Goal: Task Accomplishment & Management: Complete application form

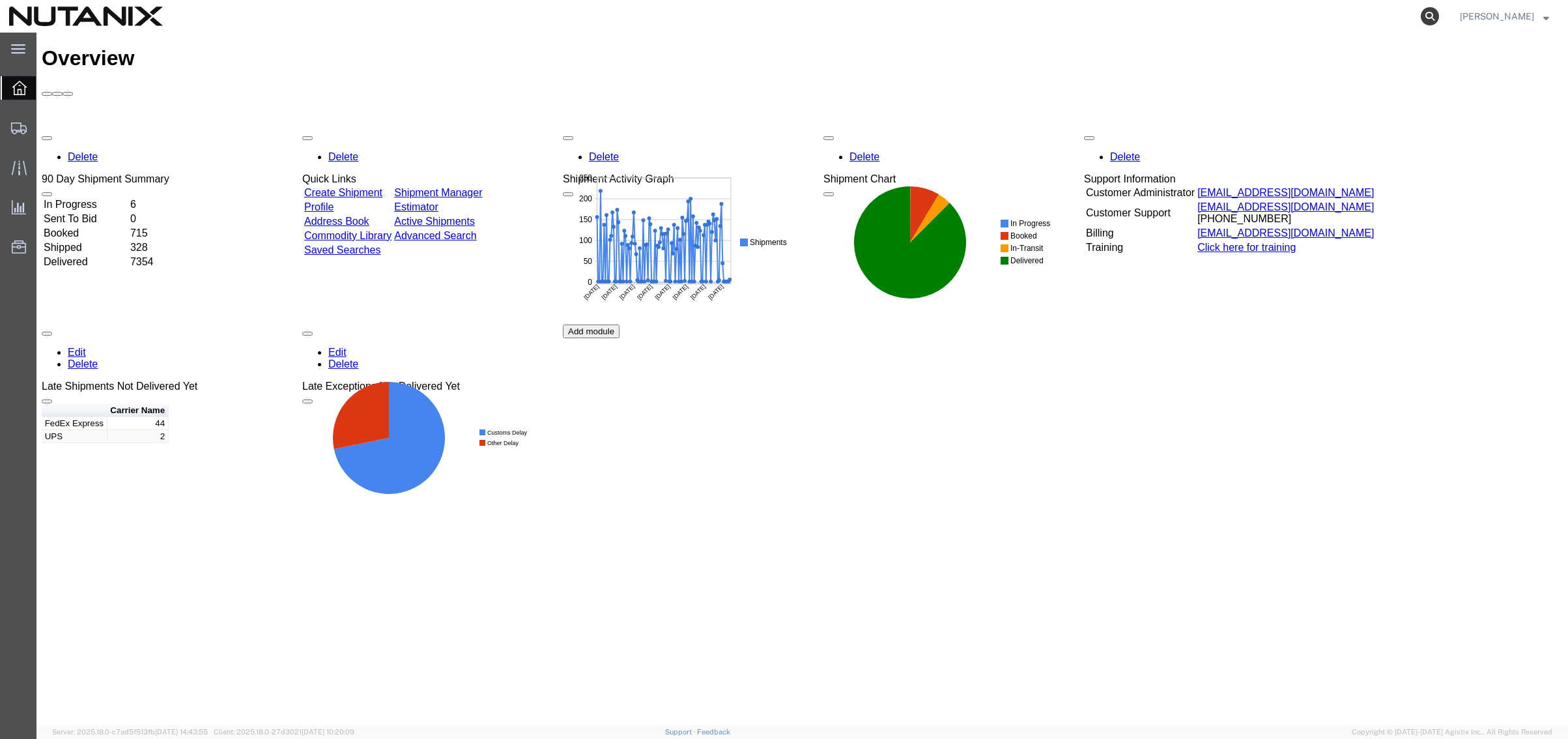
click at [1426, 17] on icon at bounding box center [1429, 16] width 18 height 18
click at [1152, 21] on input "search" at bounding box center [1223, 16] width 396 height 31
paste input "56336315"
type input "56336315"
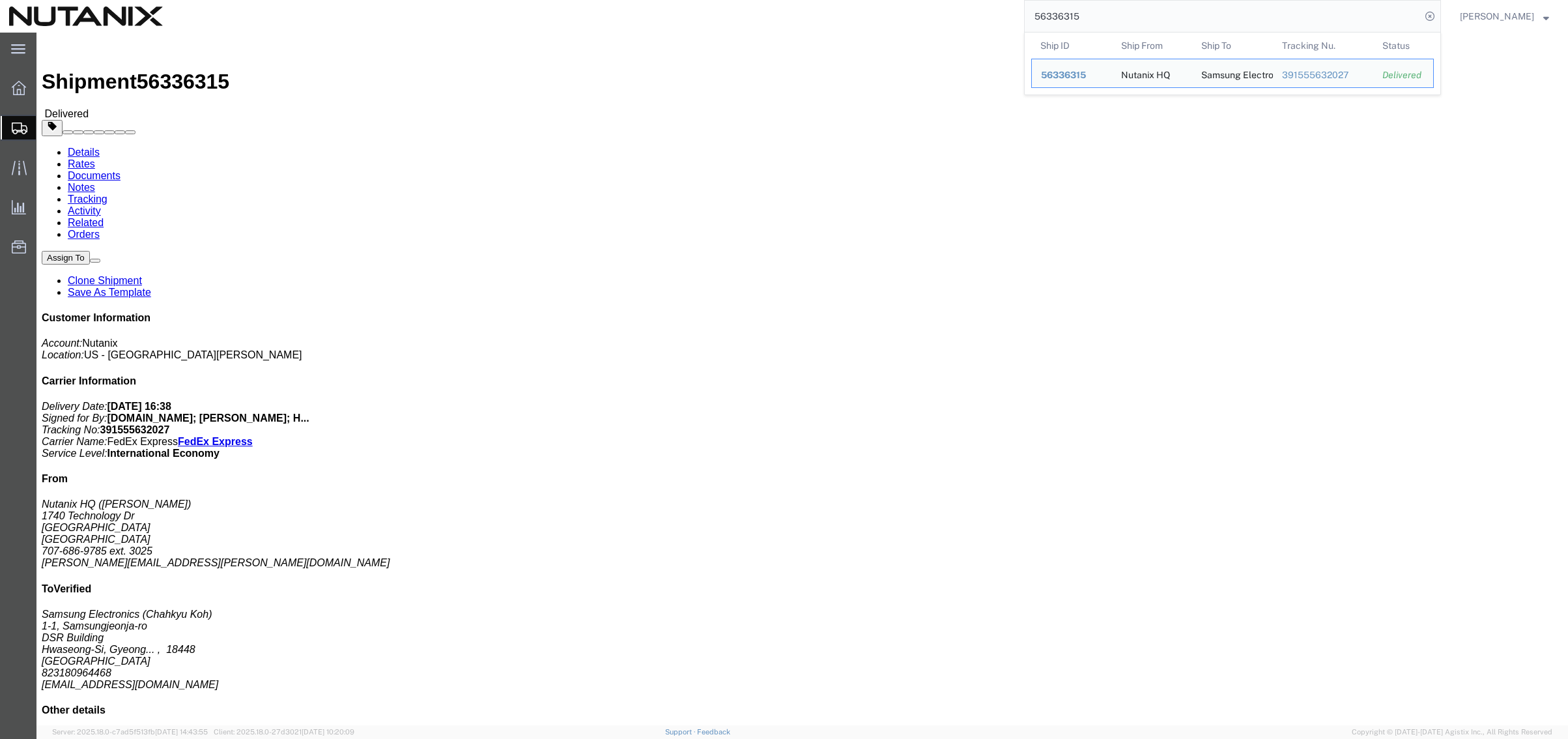
click link "Clone Shipment"
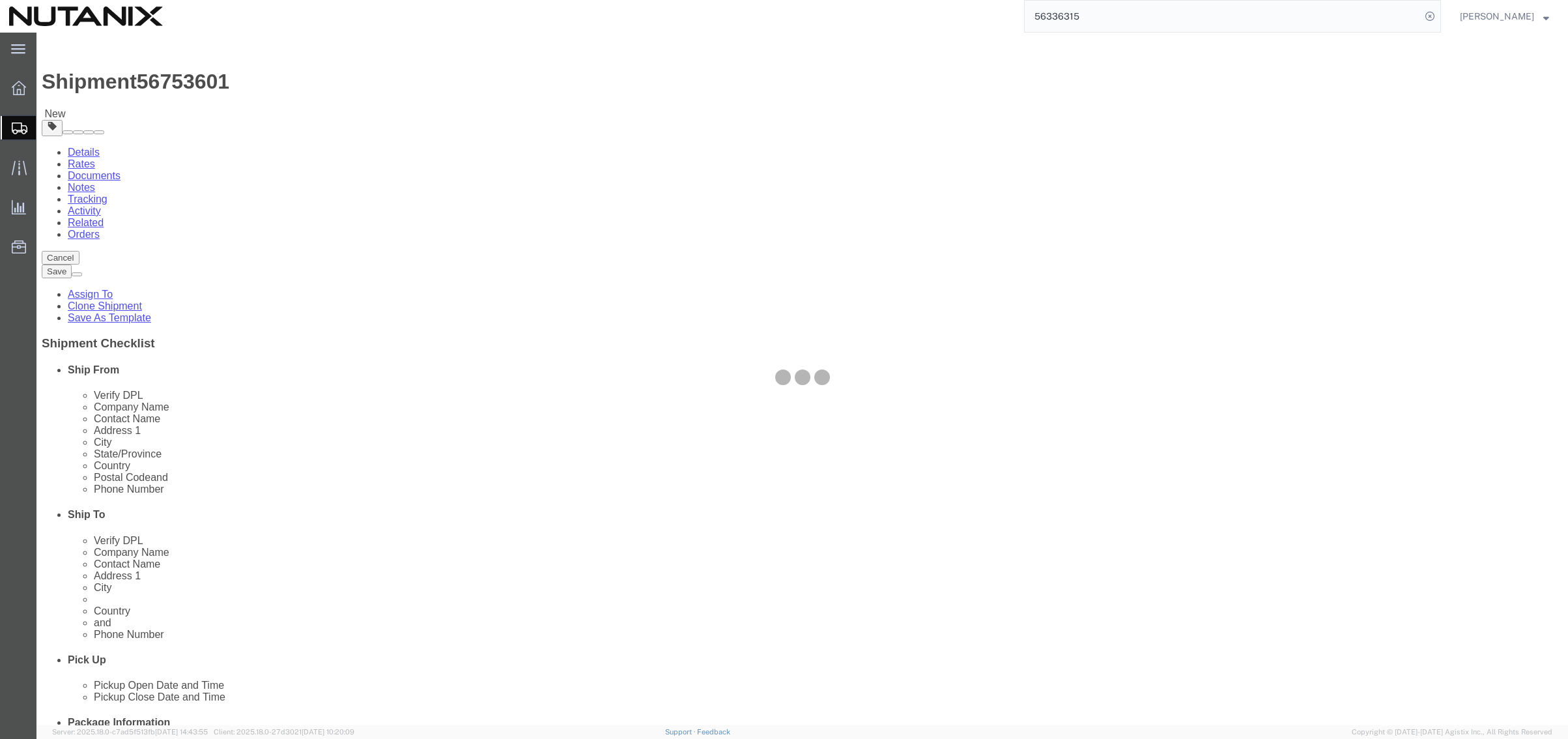
select select
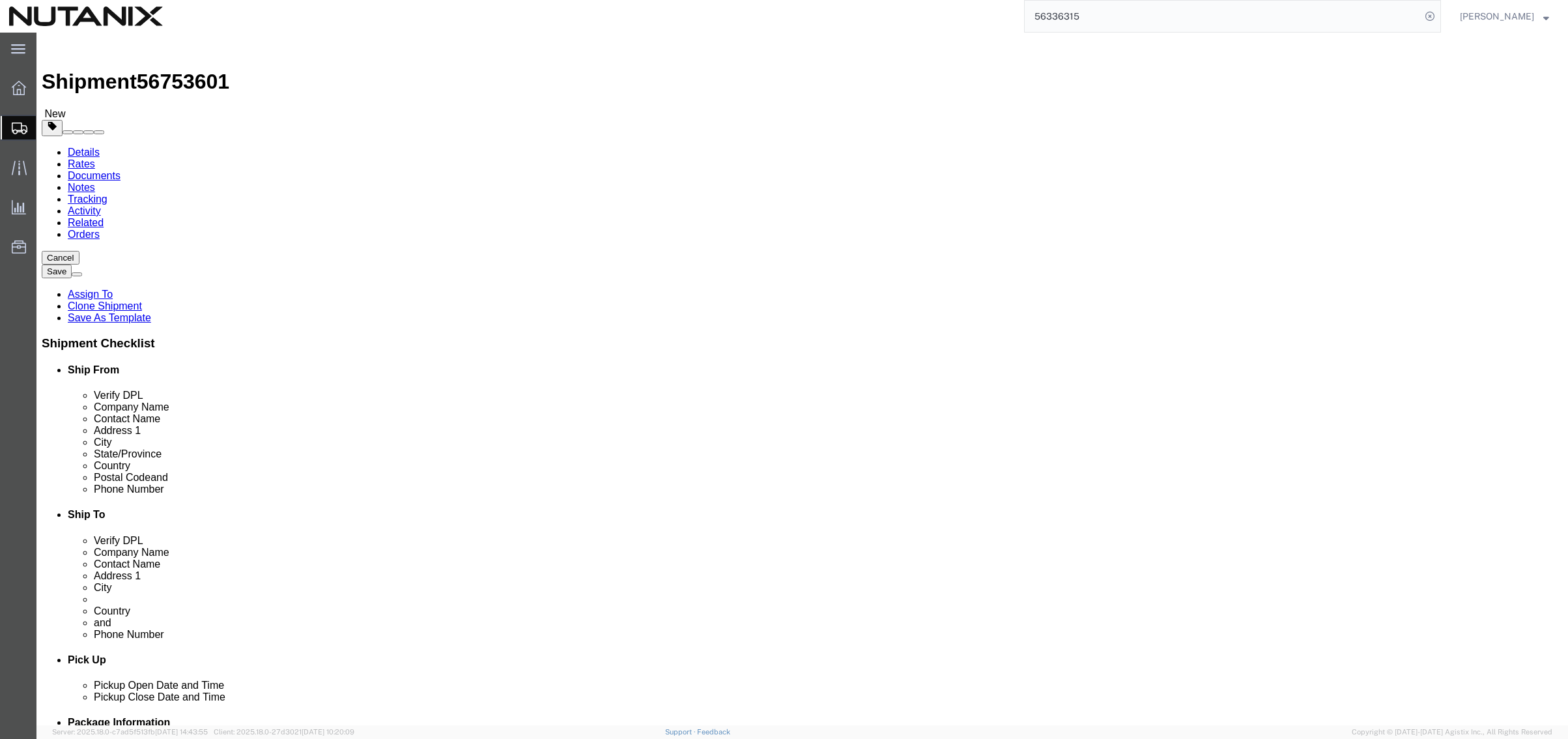
click div "Pickup Date and Time"
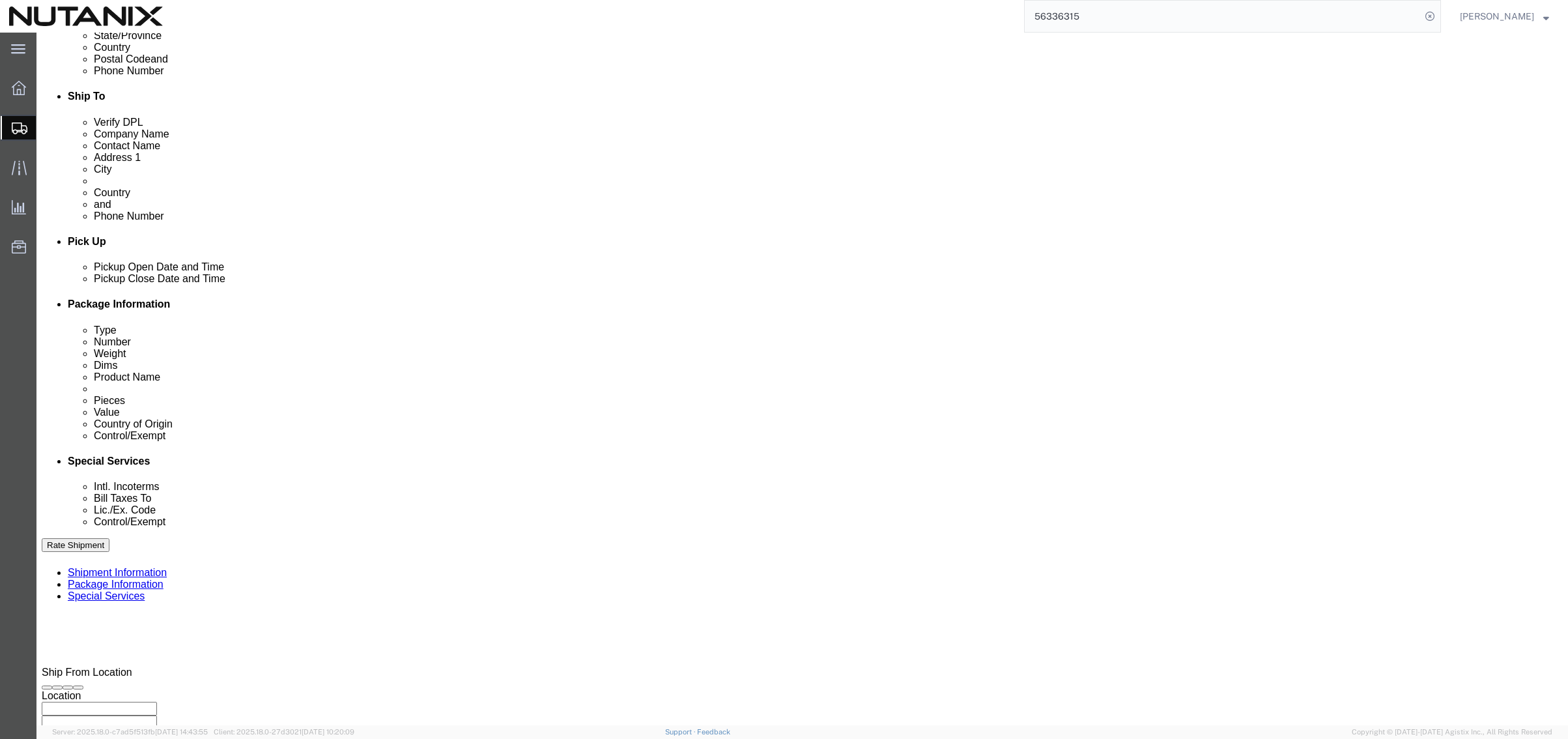
scroll to position [426, 0]
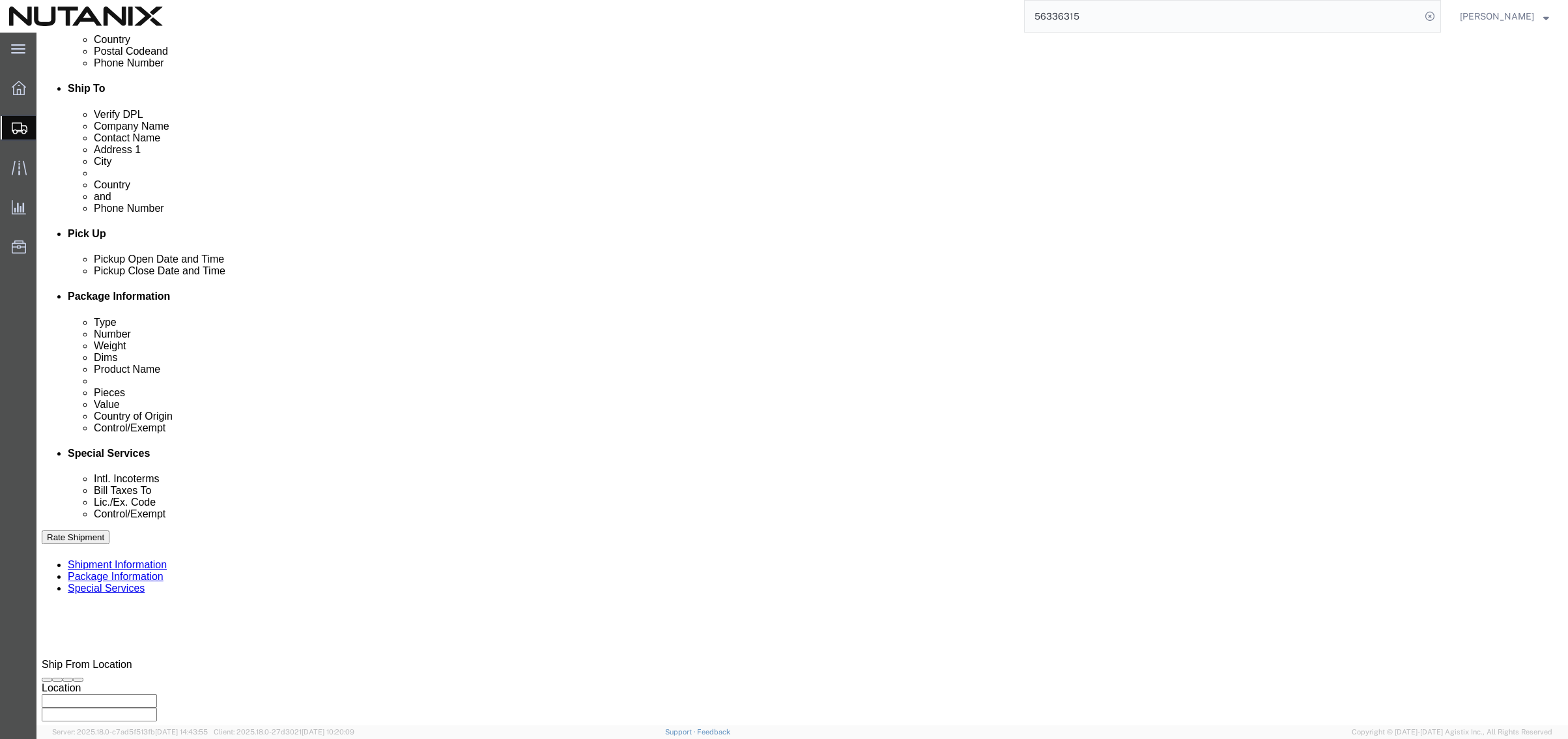
click button "Continue"
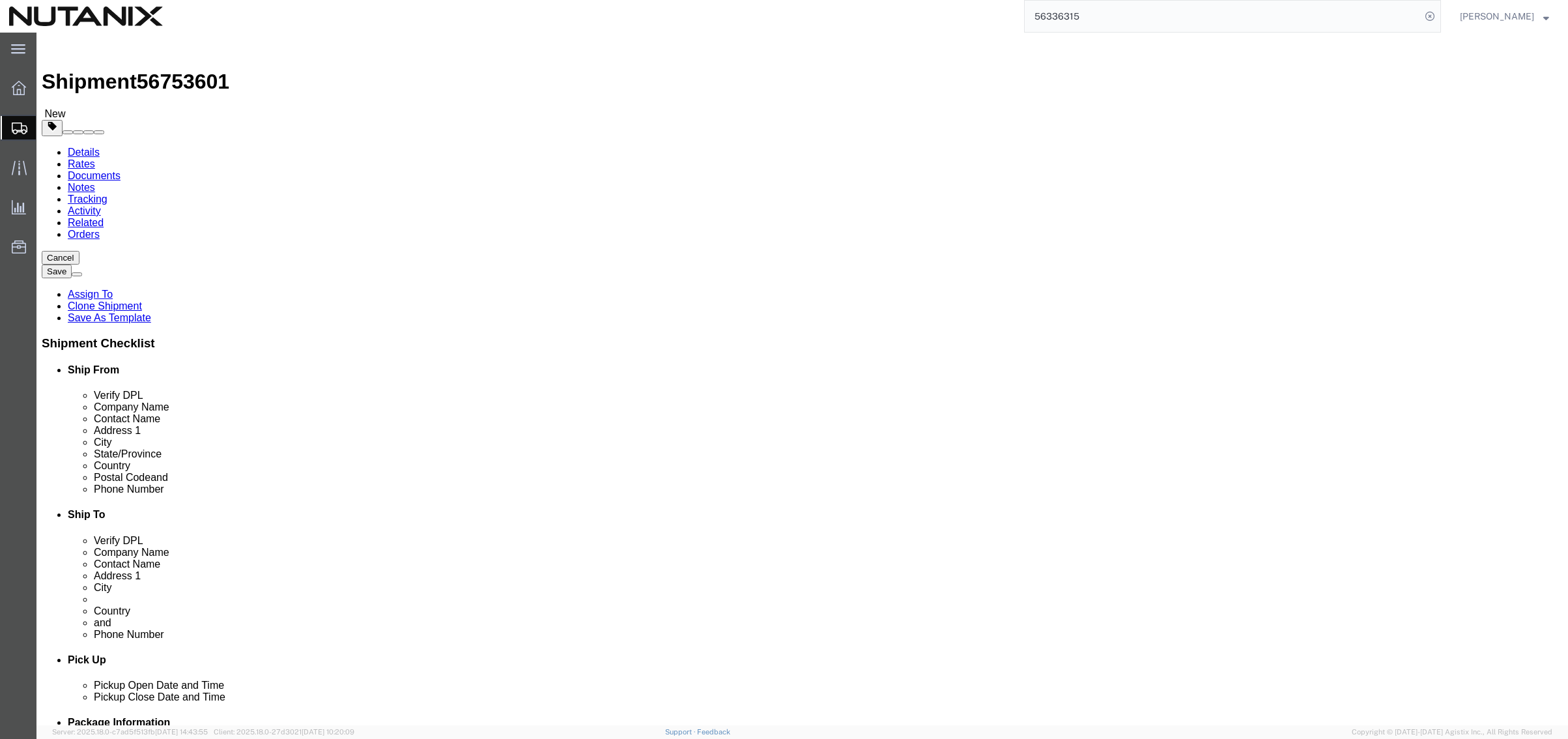
drag, startPoint x: 272, startPoint y: 277, endPoint x: 82, endPoint y: 252, distance: 191.6
click div "Package Type Select Envelope Large Box Medium Box PAK Rack Small Box Tube Your …"
type input "9"
type input "7"
type input "5"
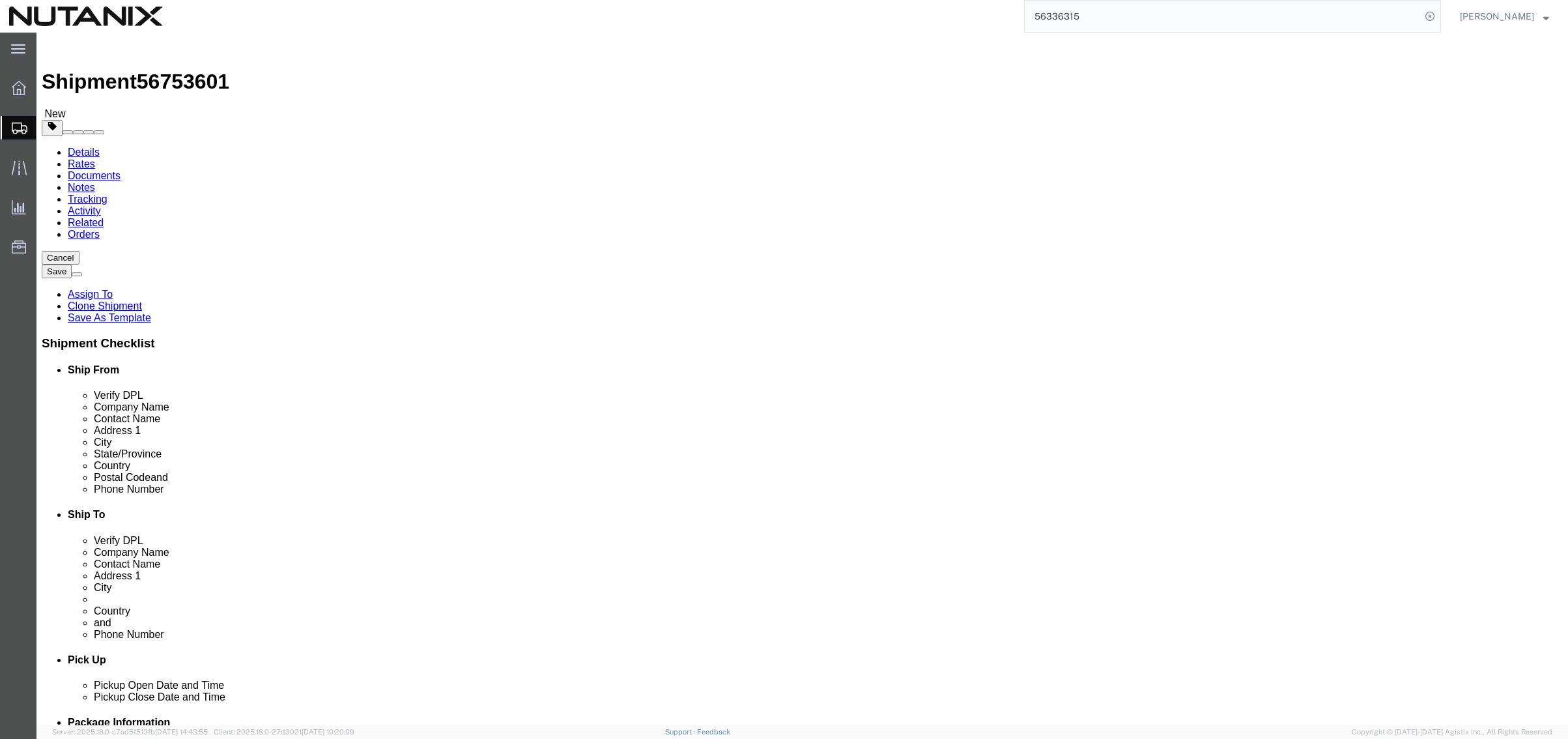
type input ".90"
click dd "1.00 Each"
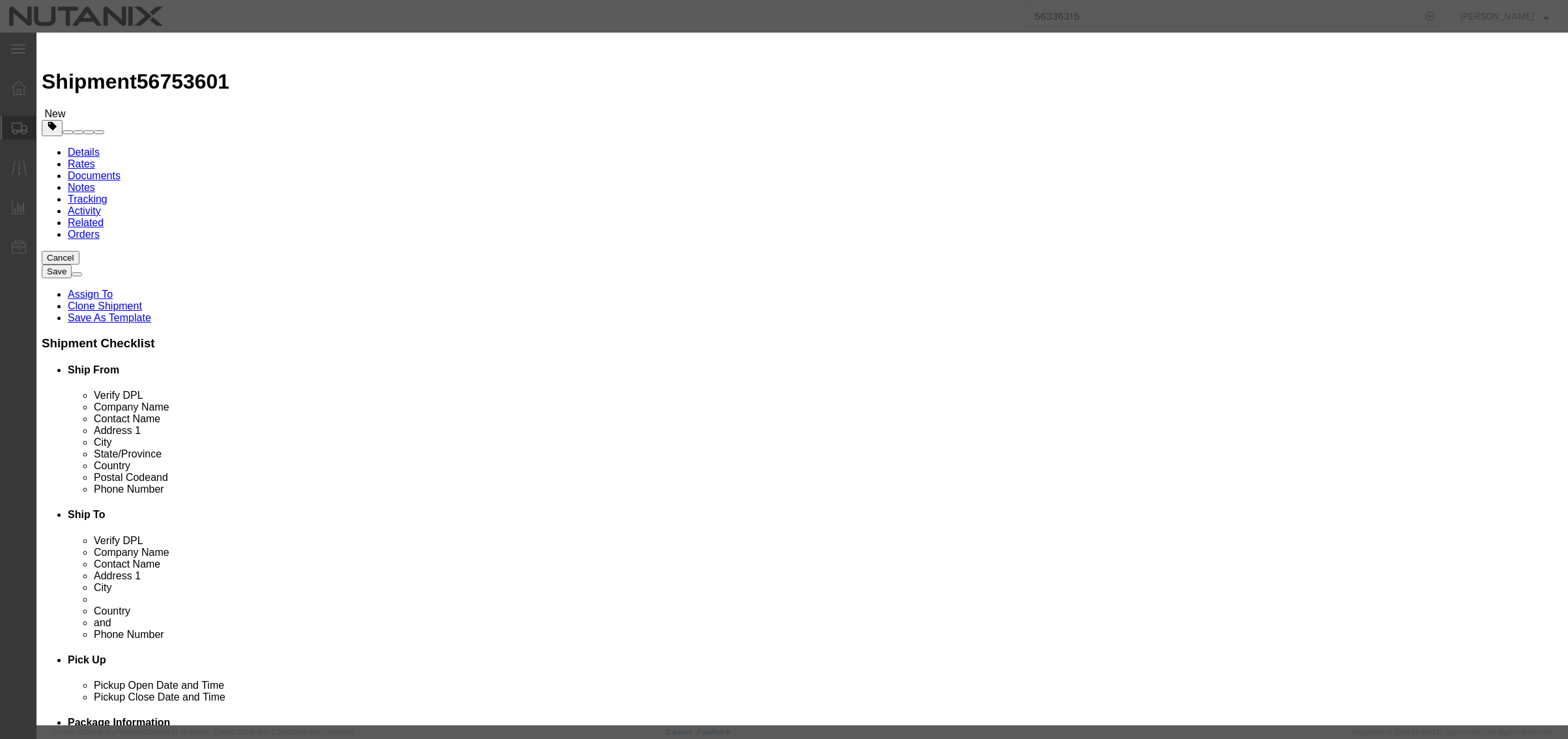
drag, startPoint x: 658, startPoint y: 98, endPoint x: 500, endPoint y: 92, distance: 158.1
click div "Product Name PM903a 3.84TB"
type input "BM1743 61.44TB SSD"
drag, startPoint x: 583, startPoint y: 152, endPoint x: 484, endPoint y: 161, distance: 99.4
click div "Product Name BM1743 61.44TB SSD Pieces 1.00 Select Bag Barrels 100Board Feet Bo…"
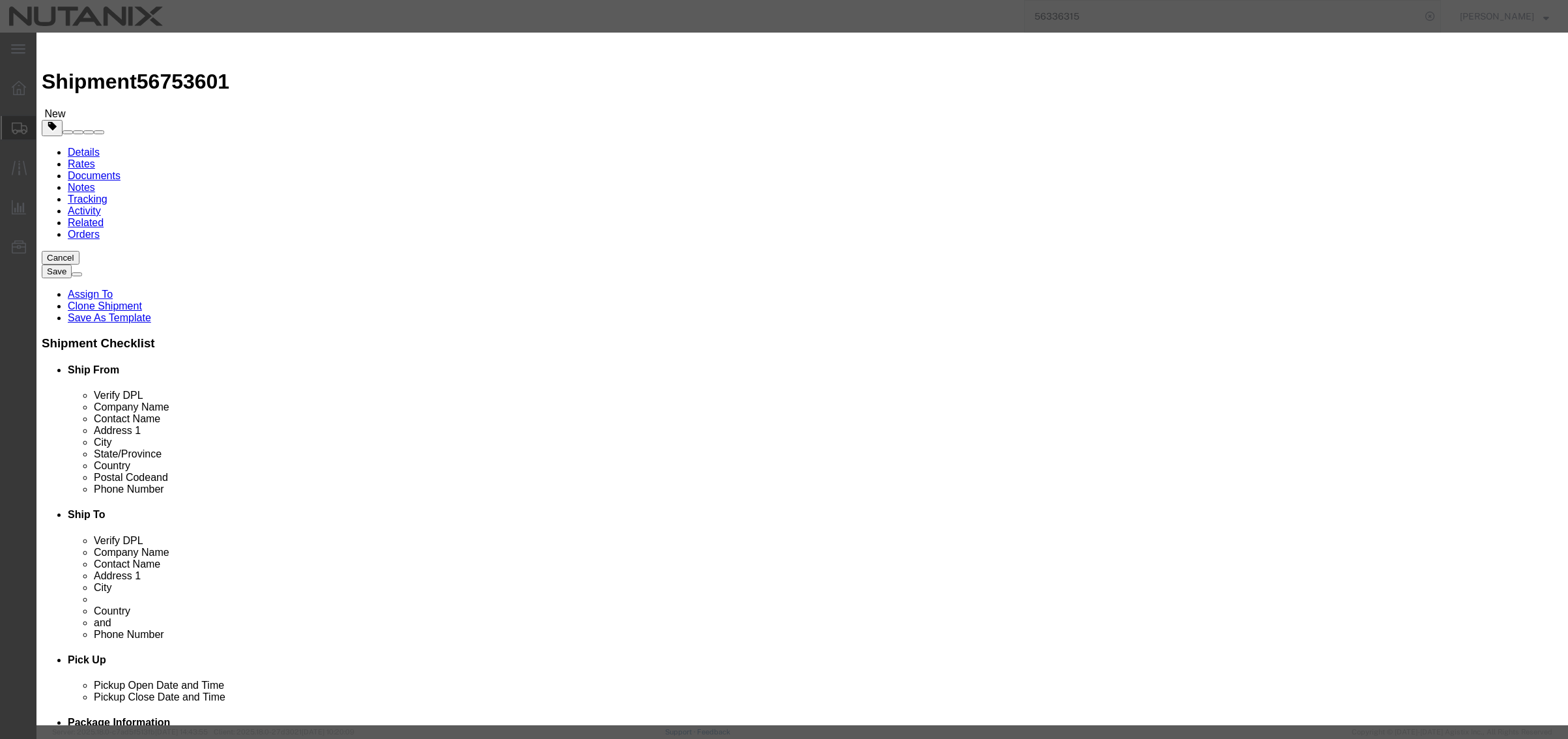
type input "4000"
select select "USD"
drag, startPoint x: 671, startPoint y: 101, endPoint x: 489, endPoint y: 95, distance: 182.1
click div "Product Name BM1743 61.44TB SSD"
click textarea
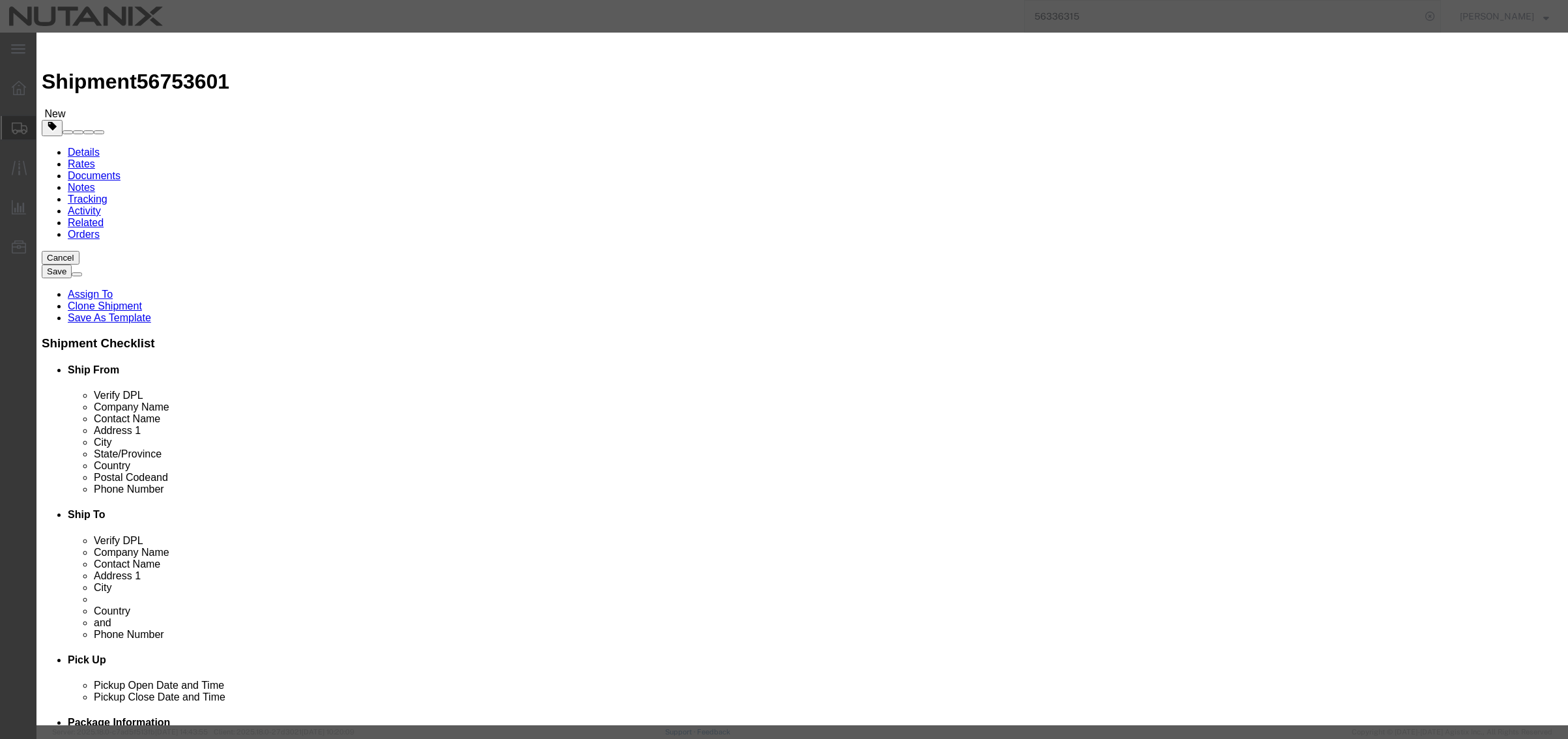
paste textarea "BM1743 61.44TB SSD"
type textarea "BM1743 61.44TB SSD"
drag, startPoint x: 618, startPoint y: 458, endPoint x: 462, endPoint y: 448, distance: 156.3
click link "8473301140"
type input "8523510000"
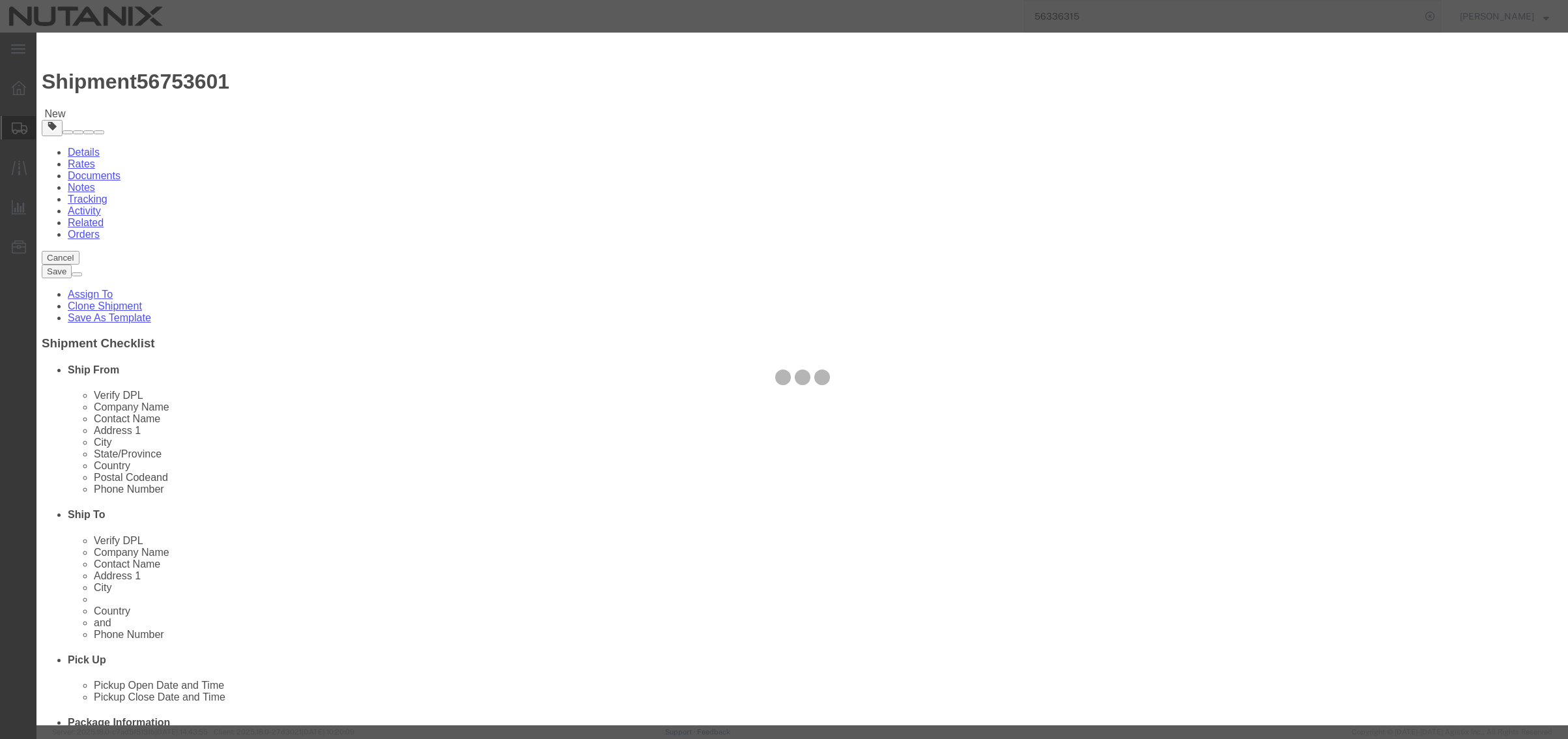
type input "8523510000"
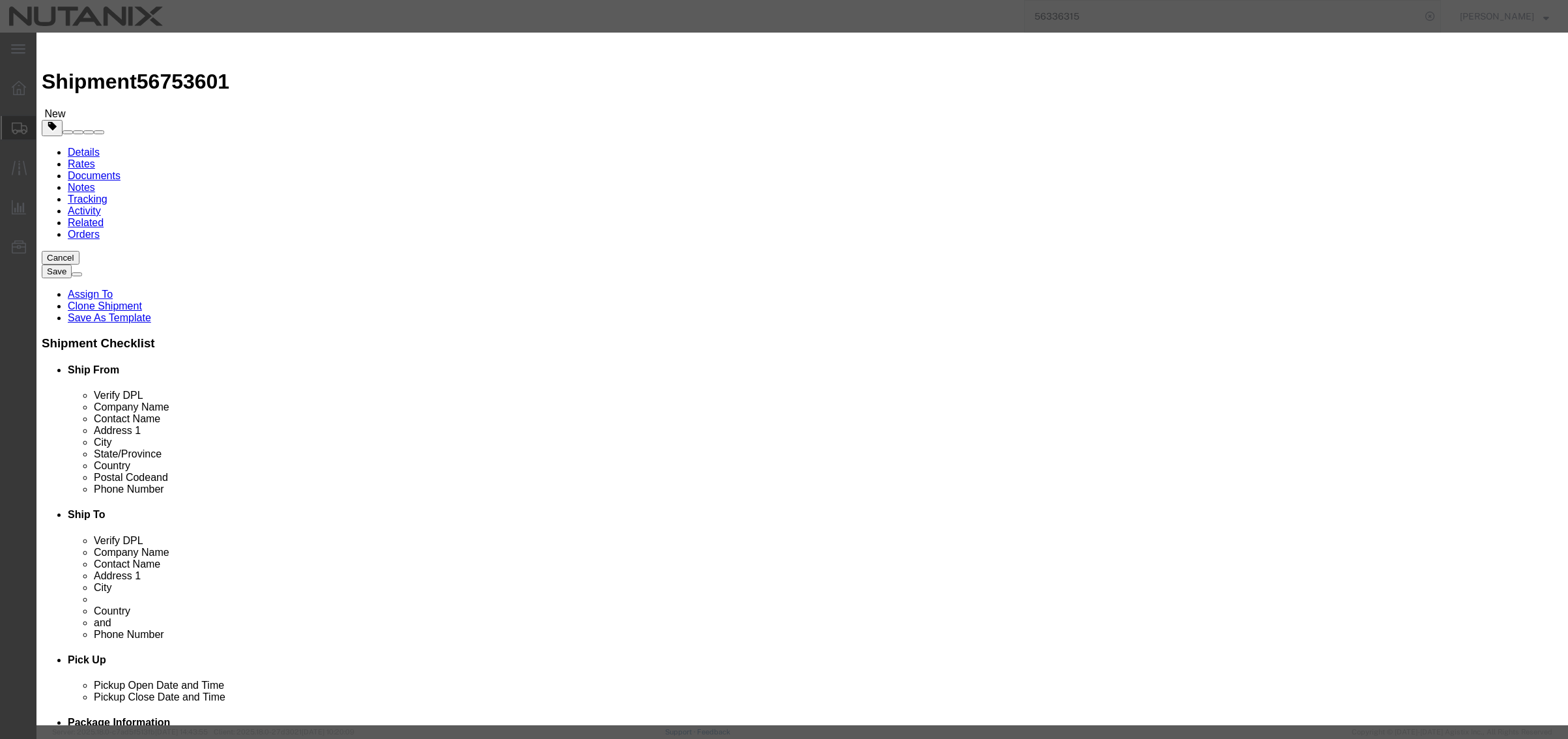
click input "text"
click input "5A992.c"
type input "5A992c"
click select "Select 30.2(d)(2) 30.36 30.37(a) 30.37(f) 30.37(g) 30.37(h) 30.37(i) 30.37(j) 3…"
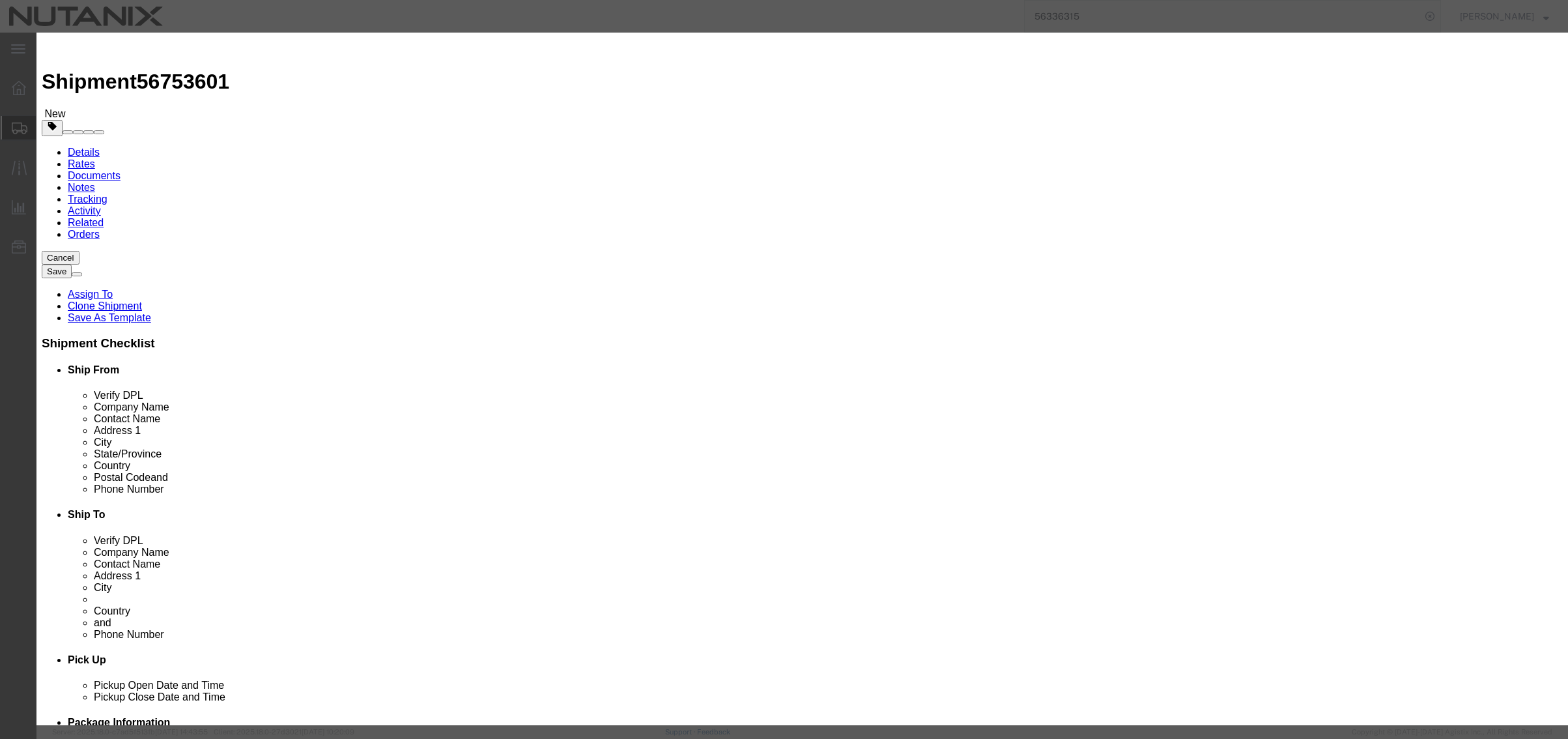
click select "Select 30.2(d)(2) 30.36 30.37(a) 30.37(f) 30.37(g) 30.37(h) 30.37(i) 30.37(j) 3…"
select select "30.37(f)"
click select "Select 30.2(d)(2) 30.36 30.37(a) 30.37(f) 30.37(g) 30.37(h) 30.37(i) 30.37(j) 3…"
click input "5A992c"
type input "5A992"
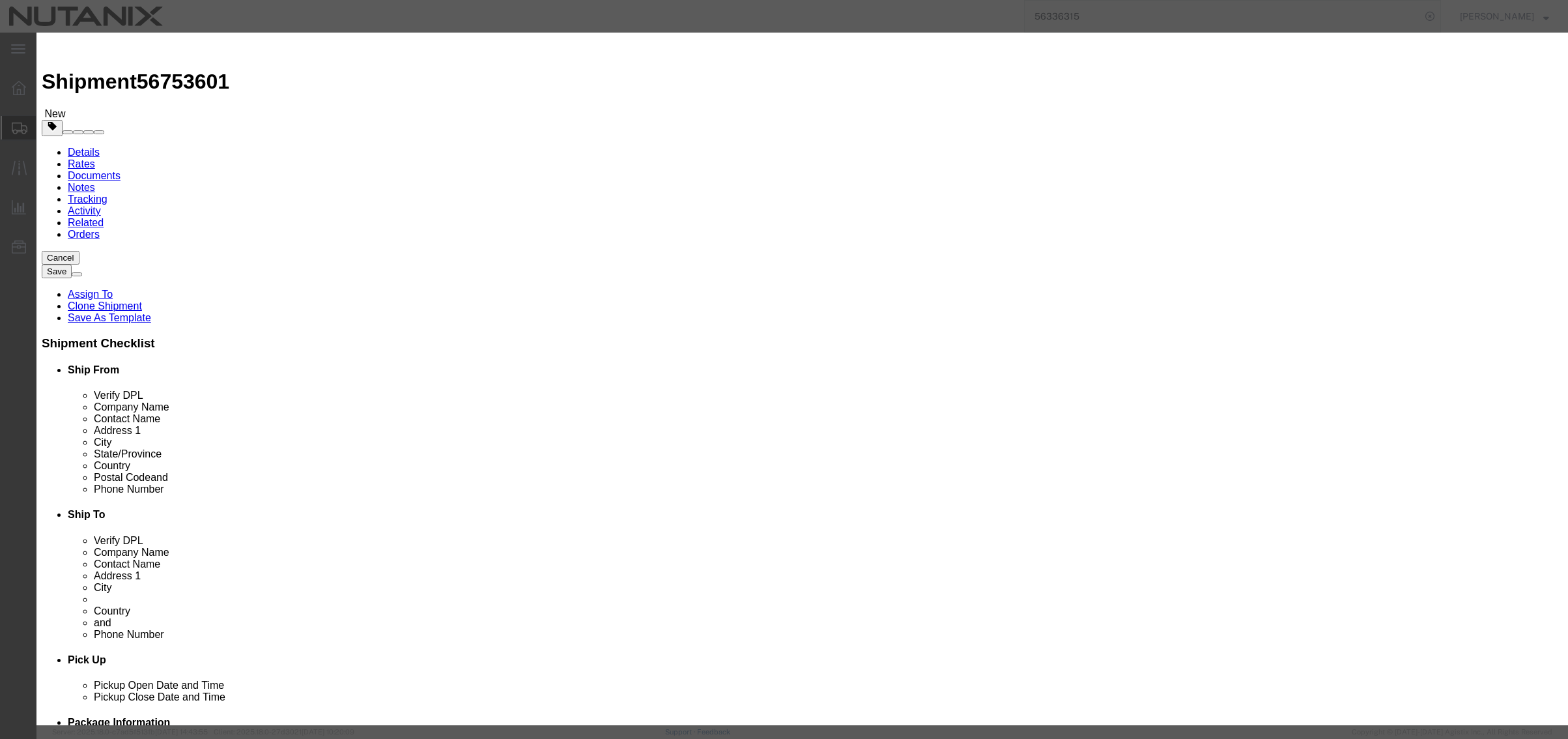
click button "Save & Close"
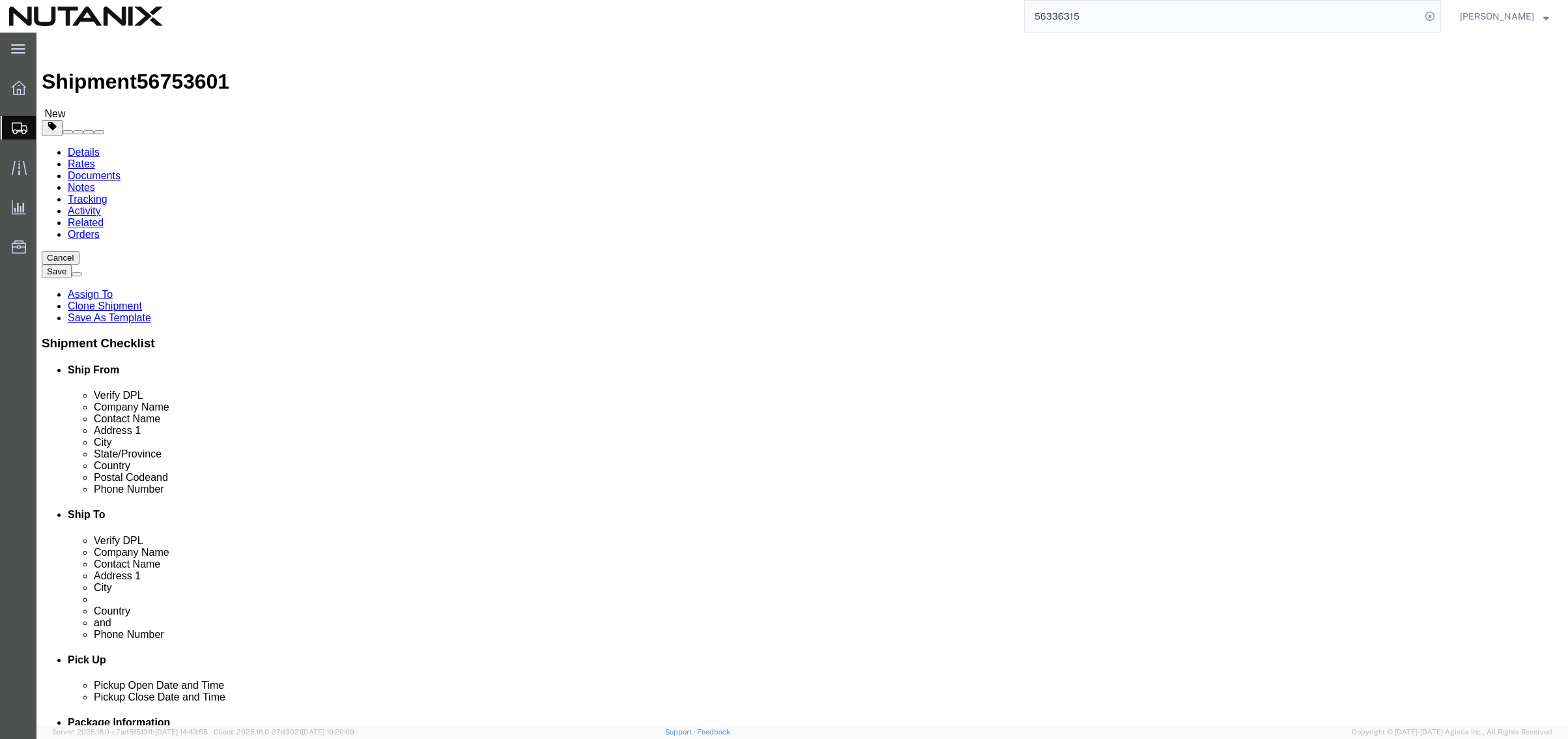
click button "Continue"
click select "Select Adult Signature Required Direct Signature Required No Signature Required…"
click div "Manage special services Handling Options Hold at Location Return Info Service O…"
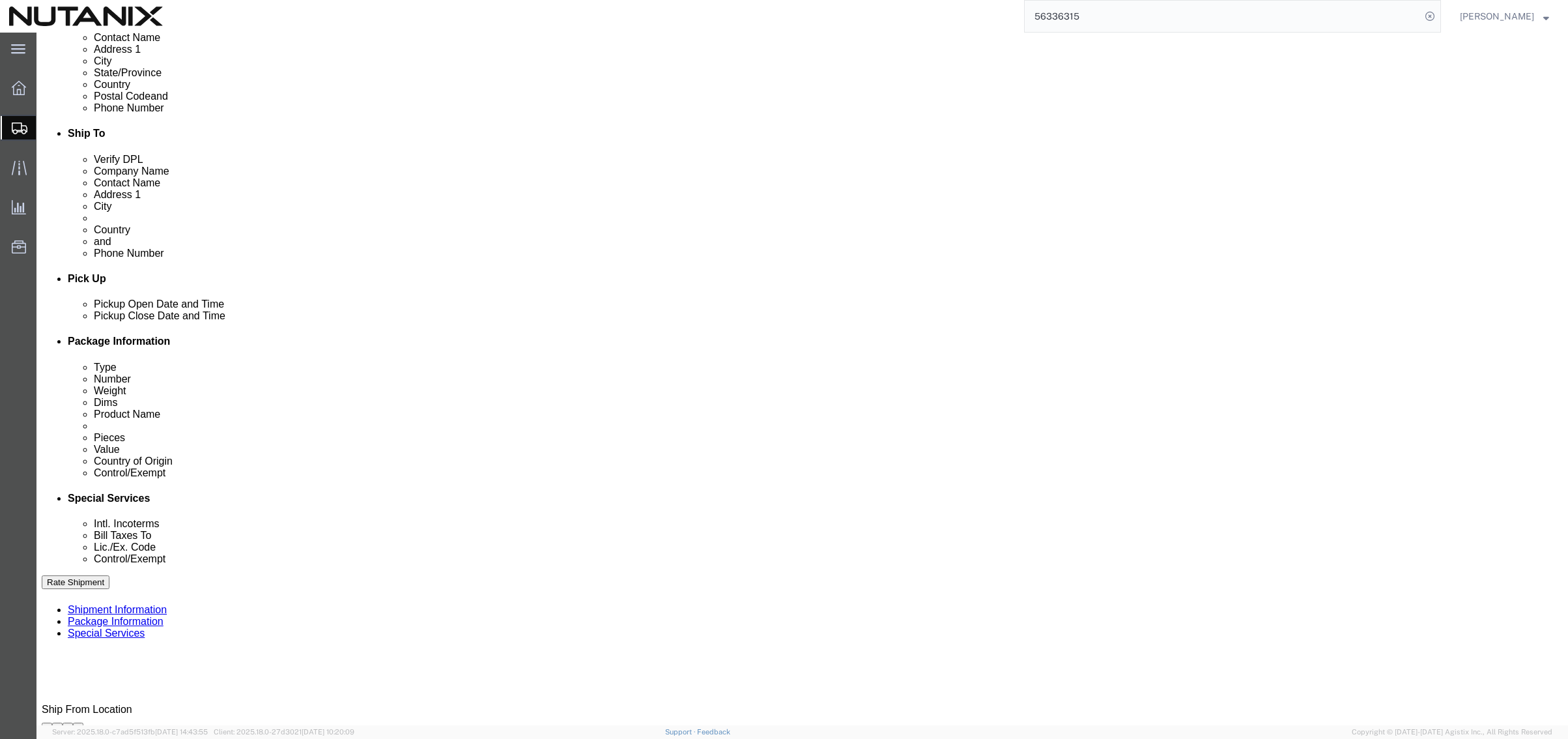
scroll to position [391, 0]
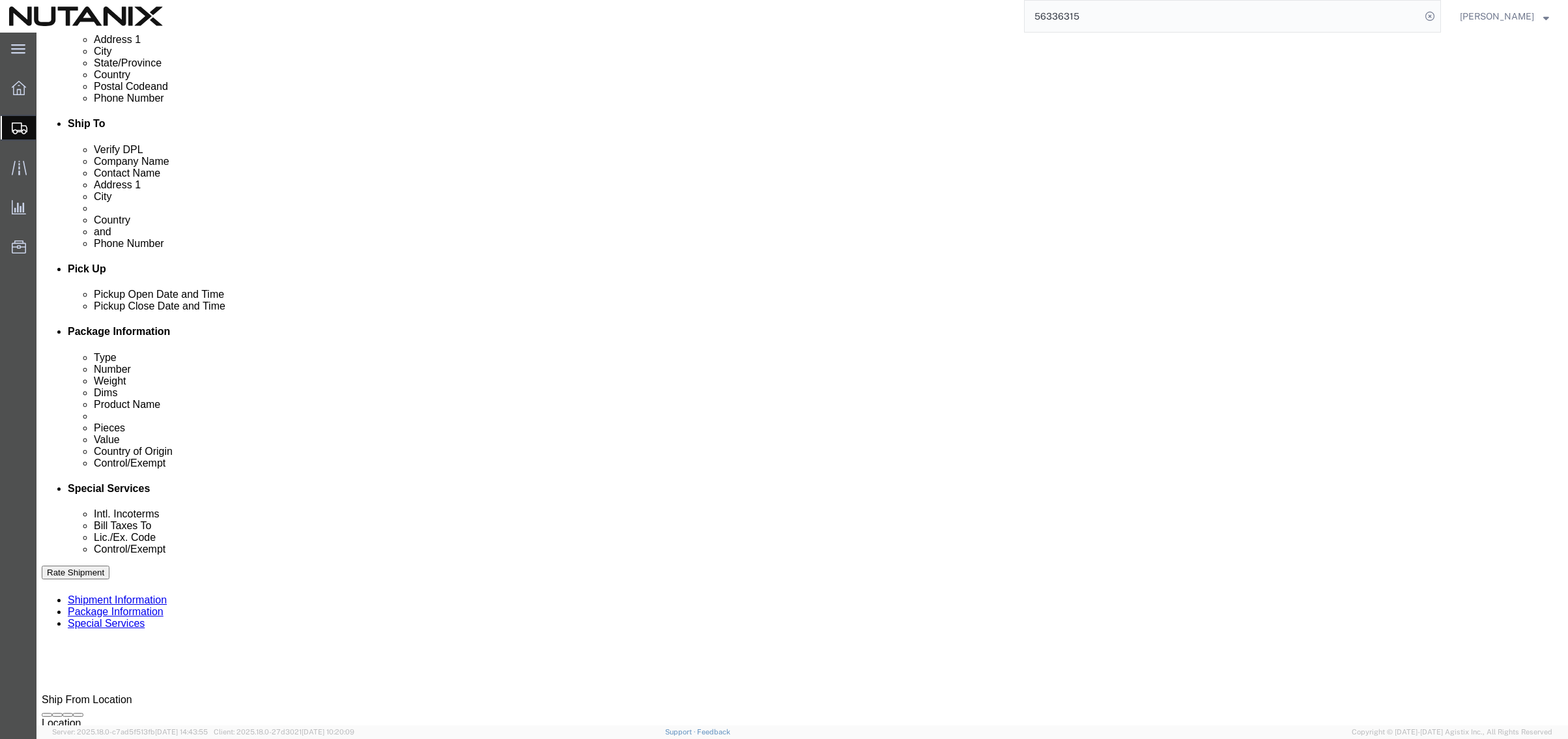
click input "text"
type input "[EMAIL_ADDRESS][PERSON_NAME][DOMAIN_NAME]"
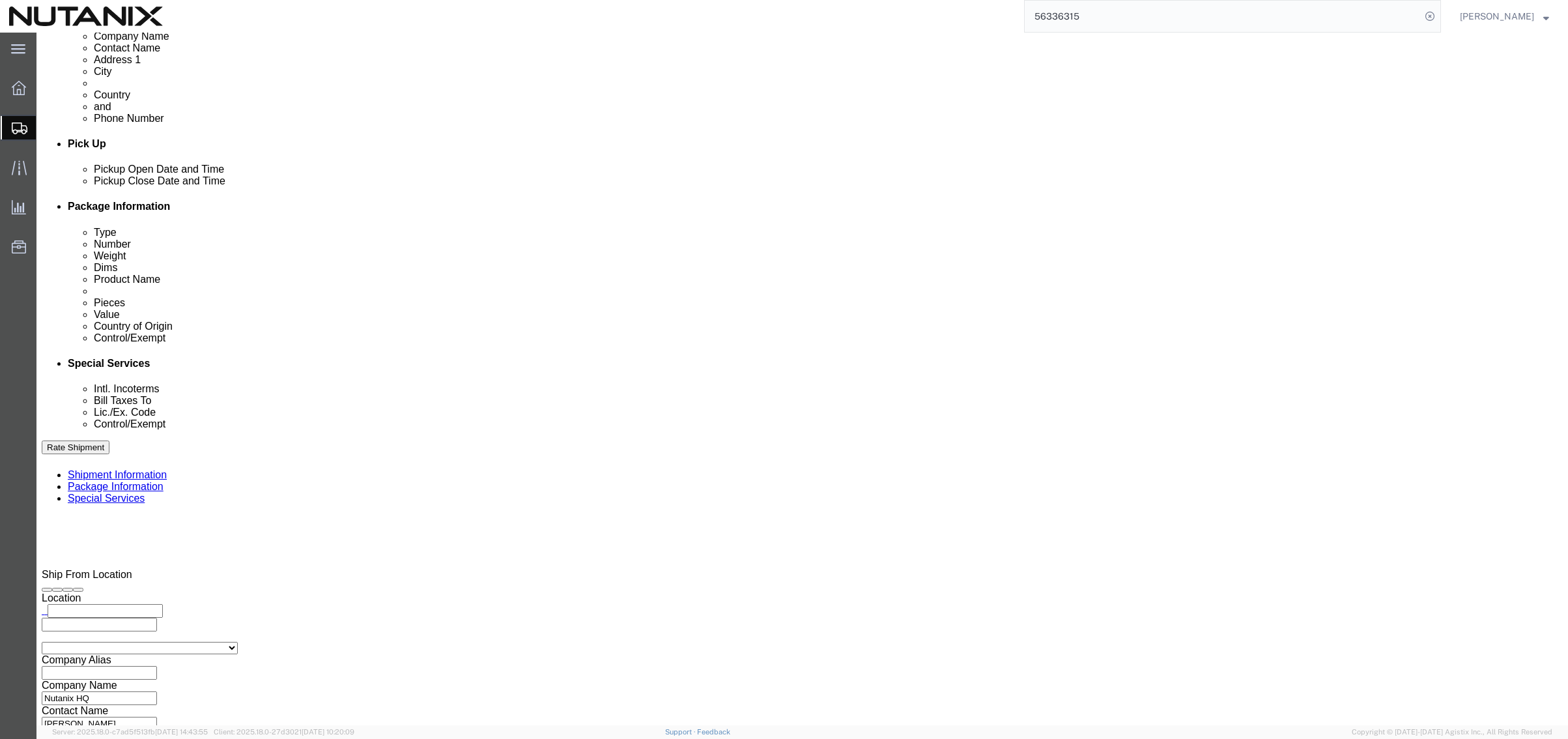
scroll to position [521, 0]
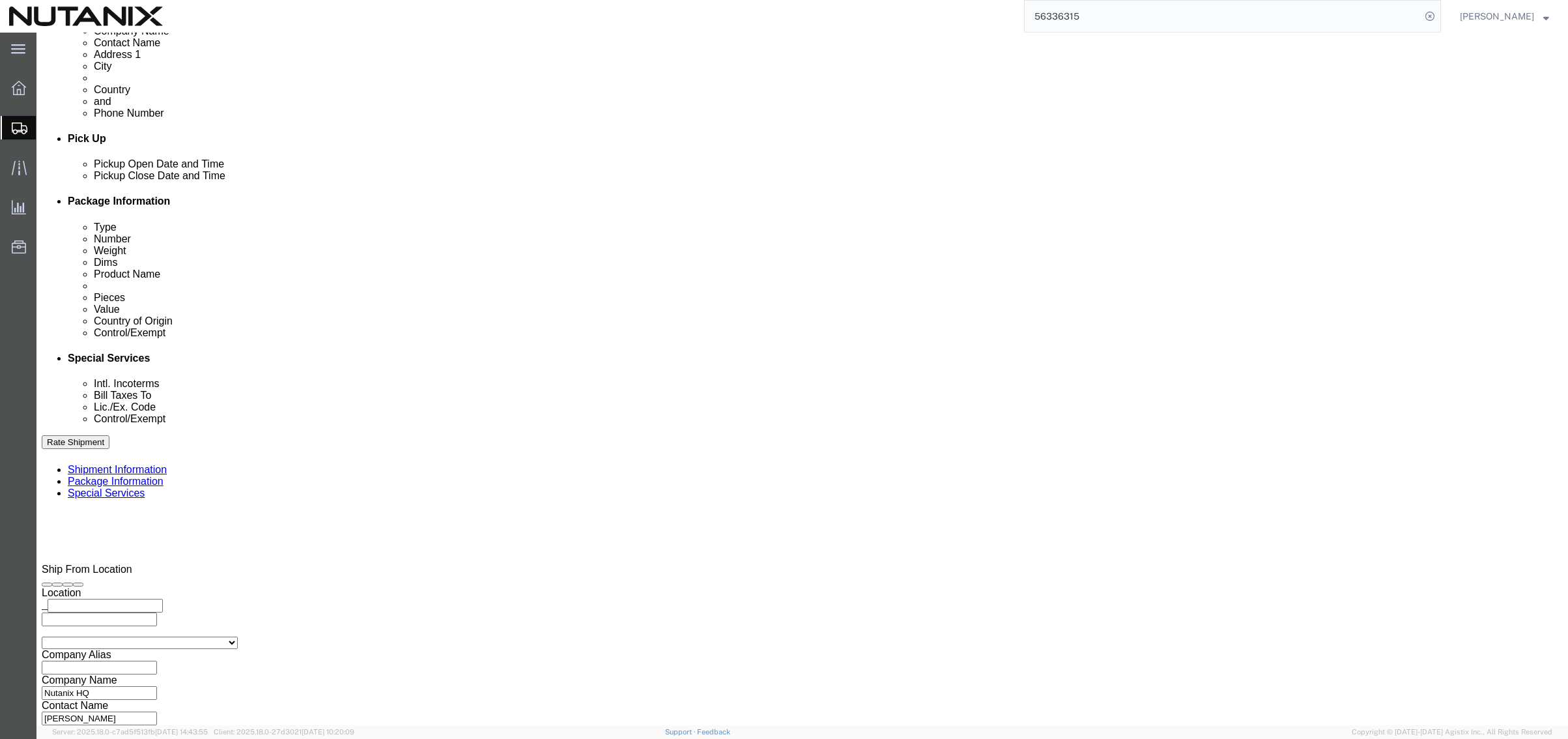
click ul "[EMAIL_ADDRESS][PERSON_NAME][DOMAIN_NAME] (new)"
paste input "[PERSON_NAME][EMAIL_ADDRESS][PERSON_NAME][DOMAIN_NAME]"
type input "[PERSON_NAME][EMAIL_ADDRESS][PERSON_NAME][DOMAIN_NAME]"
type input "[EMAIL_ADDRESS][PERSON_NAME][DOMAIN_NAME],[PERSON_NAME][DOMAIN_NAME][EMAIL_ADDR…"
click input "text"
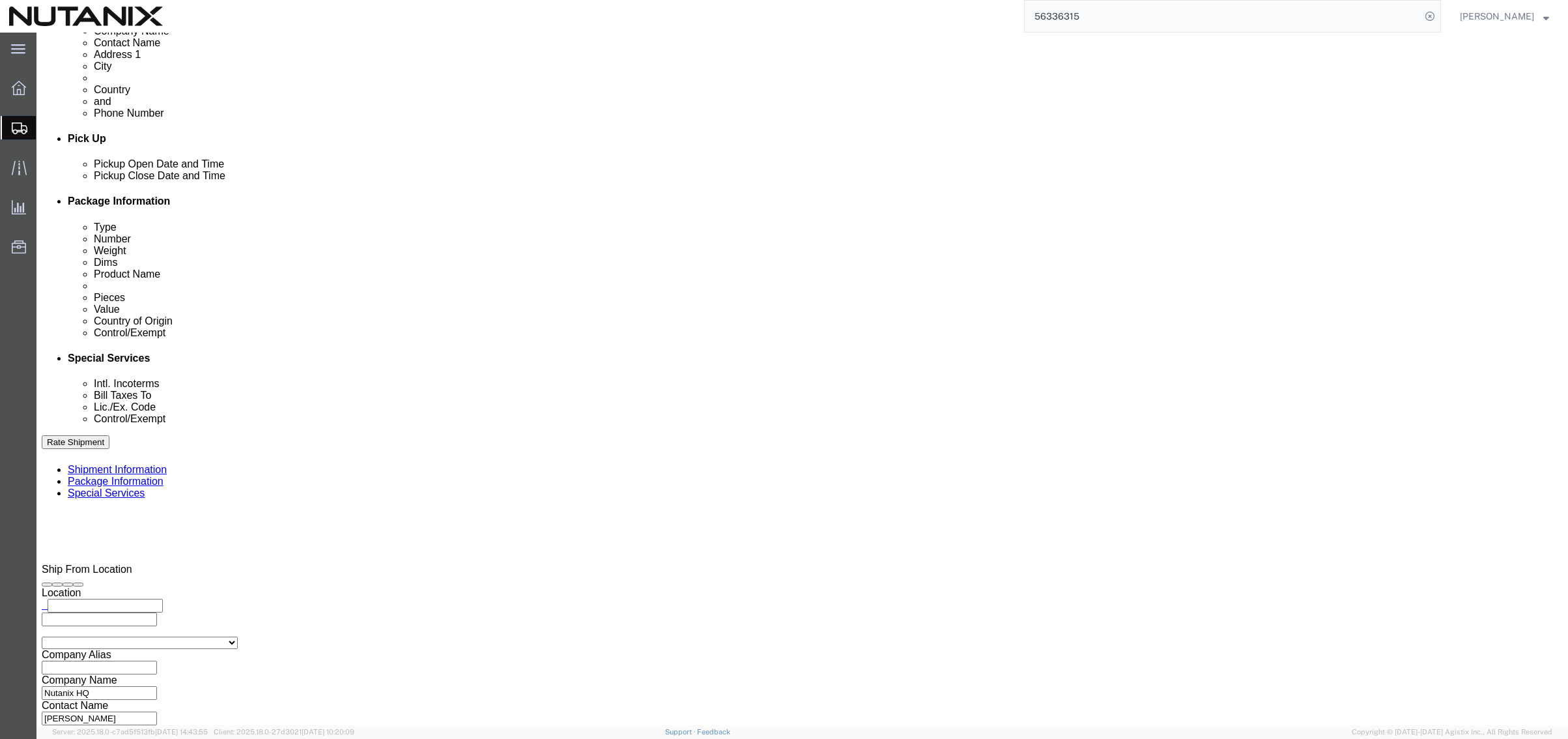
paste input "[EMAIL_ADDRESS][DOMAIN_NAME]"
type input "[EMAIL_ADDRESS][DOMAIN_NAME]"
type input "[EMAIL_ADDRESS][PERSON_NAME][DOMAIN_NAME],[PERSON_NAME][DOMAIN_NAME][EMAIL_ADDR…"
click label "Message"
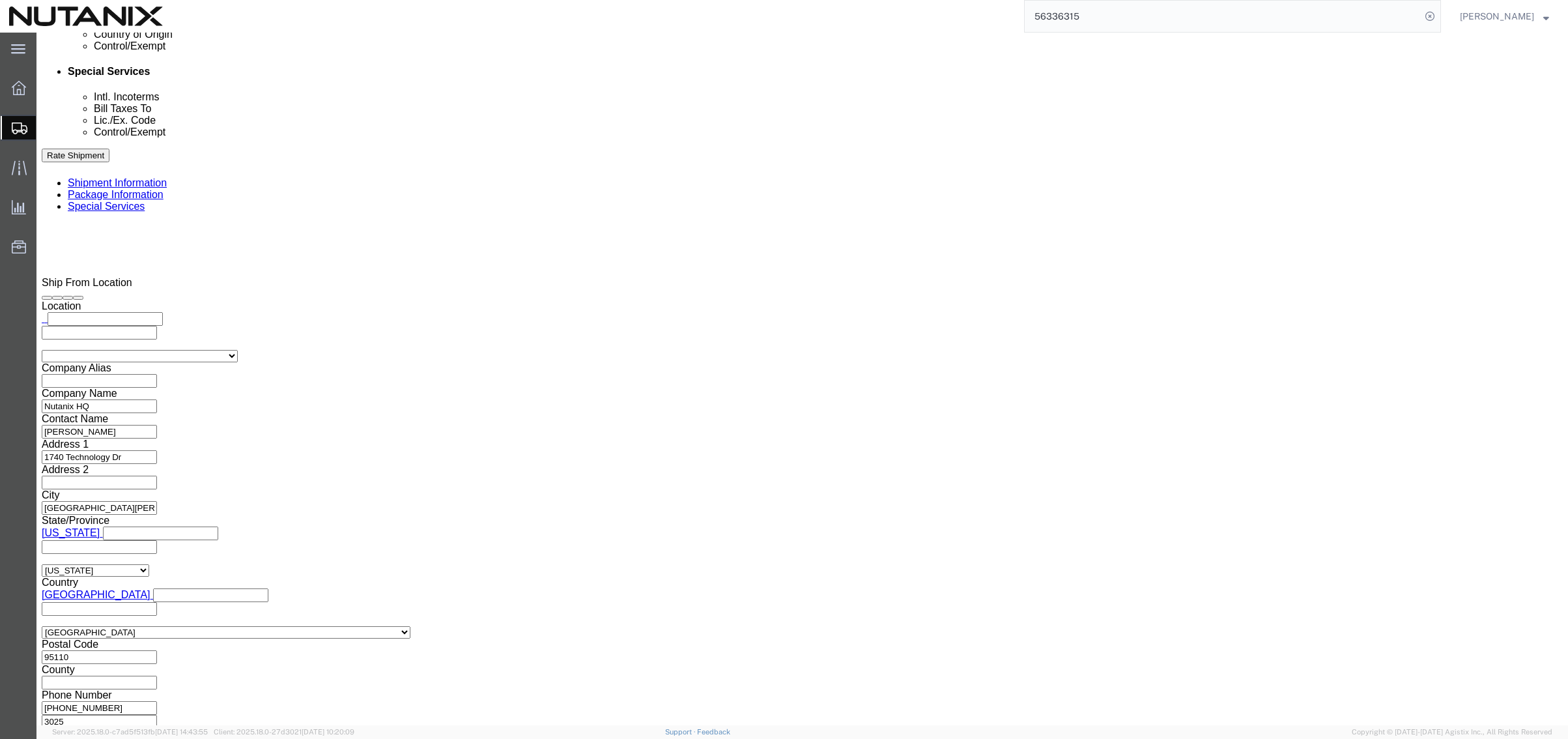
scroll to position [913, 0]
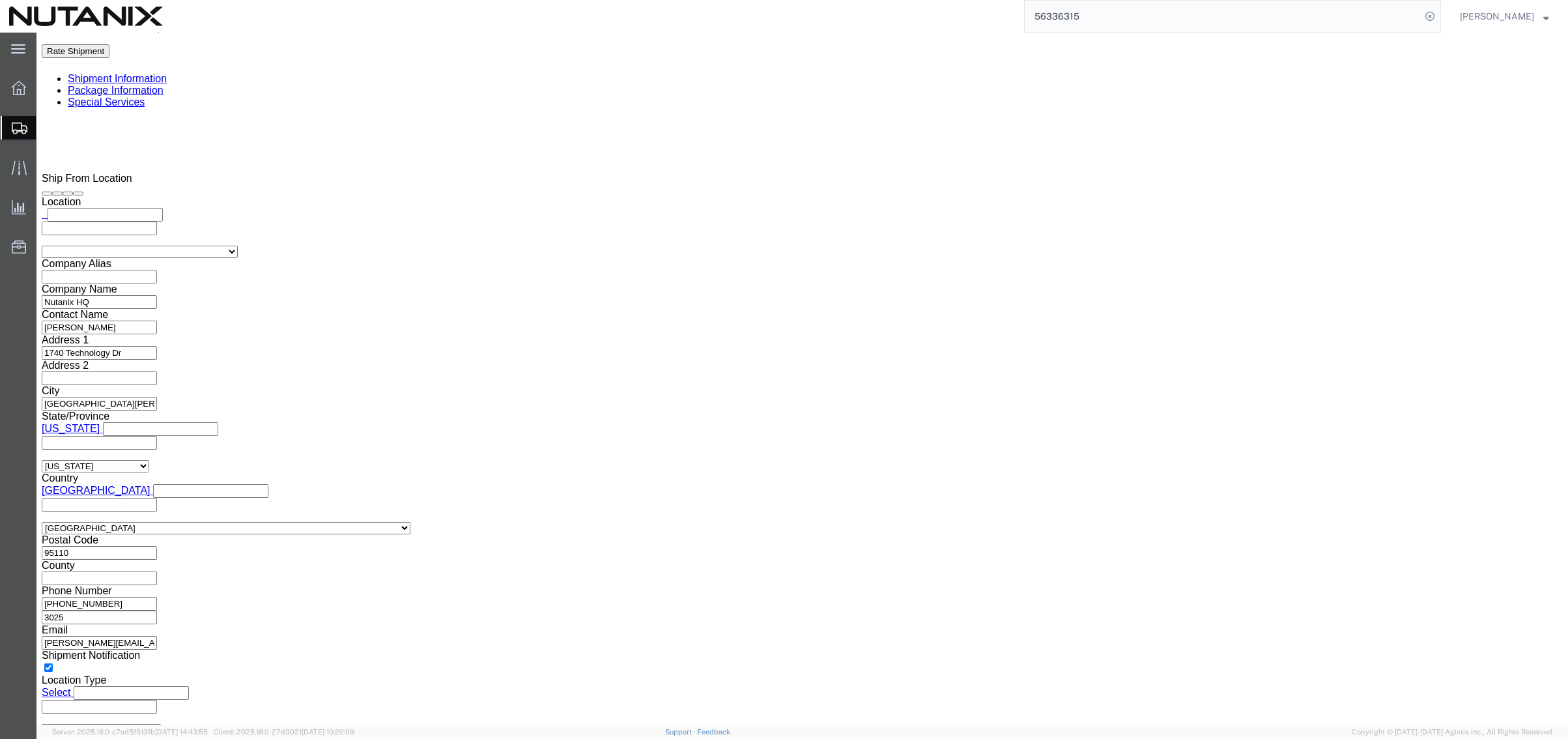
click select "Select 30.2(d)(2) 30.36 30.37(a) 30.37(f) 30.37(g) 30.37(h) 30.37(i) 30.37(j) 3…"
select select "30.37(f)"
click select "Select 30.2(d)(2) 30.36 30.37(a) 30.37(f) 30.37(g) 30.37(h) 30.37(i) 30.37(j) 3…"
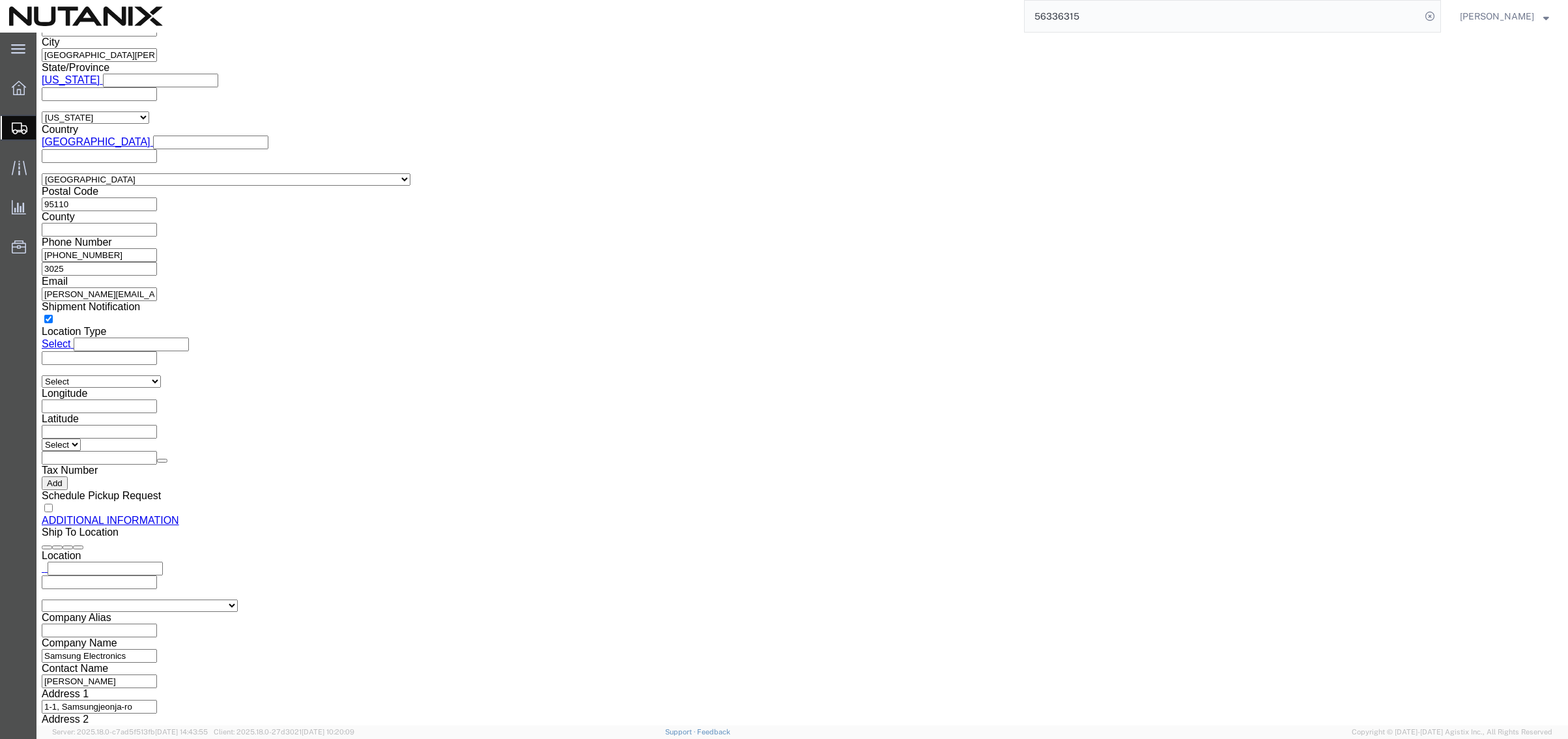
scroll to position [1304, 0]
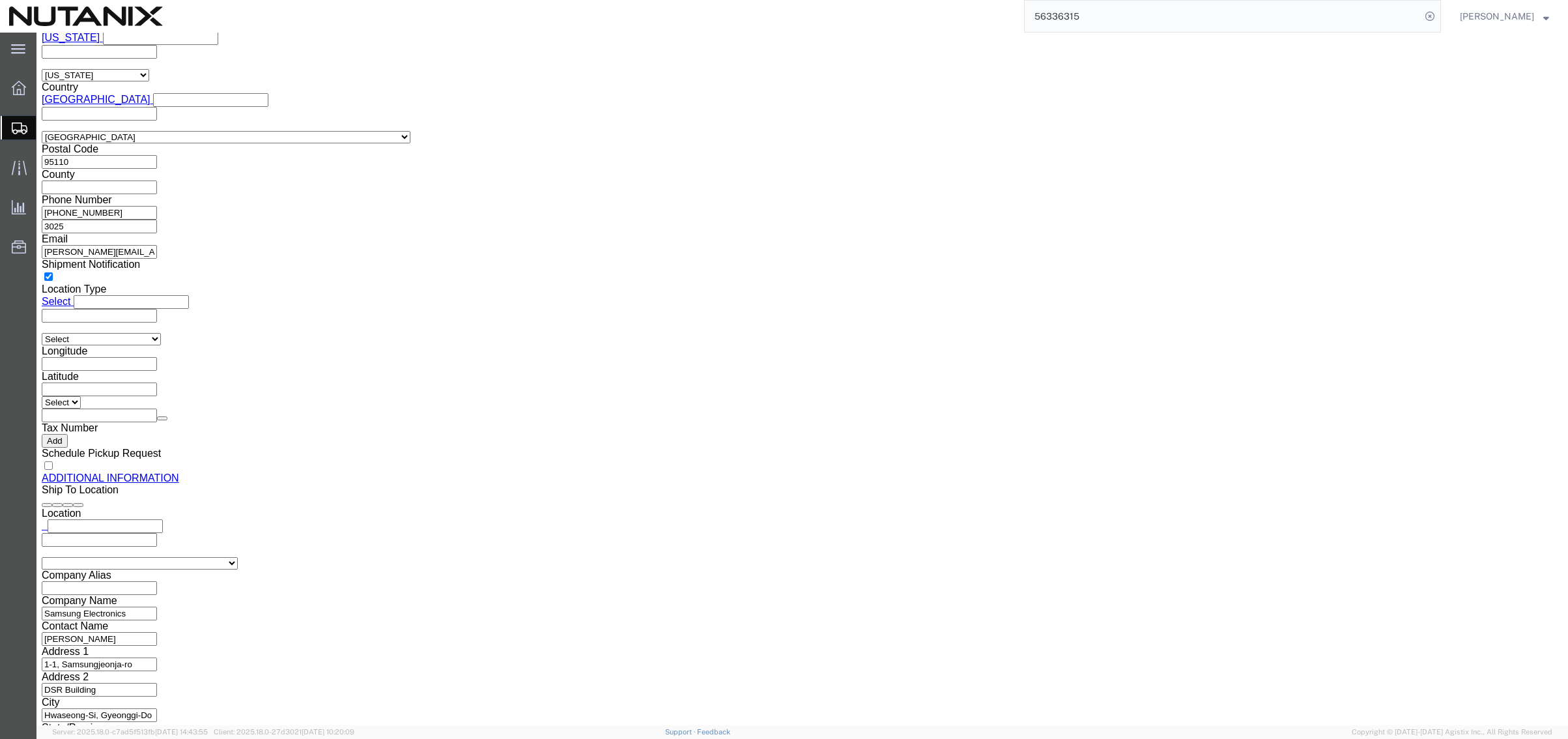
click button "Rate Shipment"
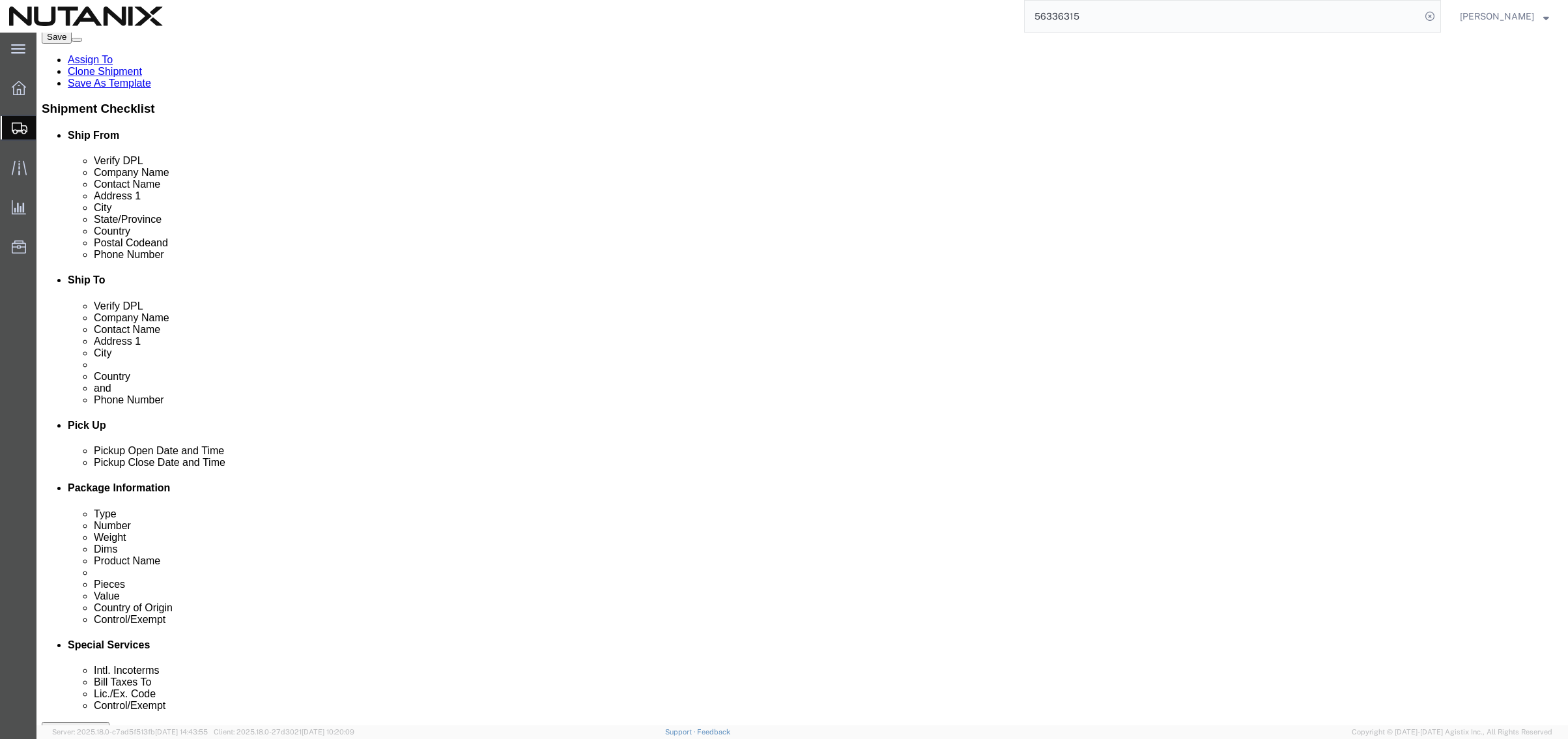
scroll to position [456, 0]
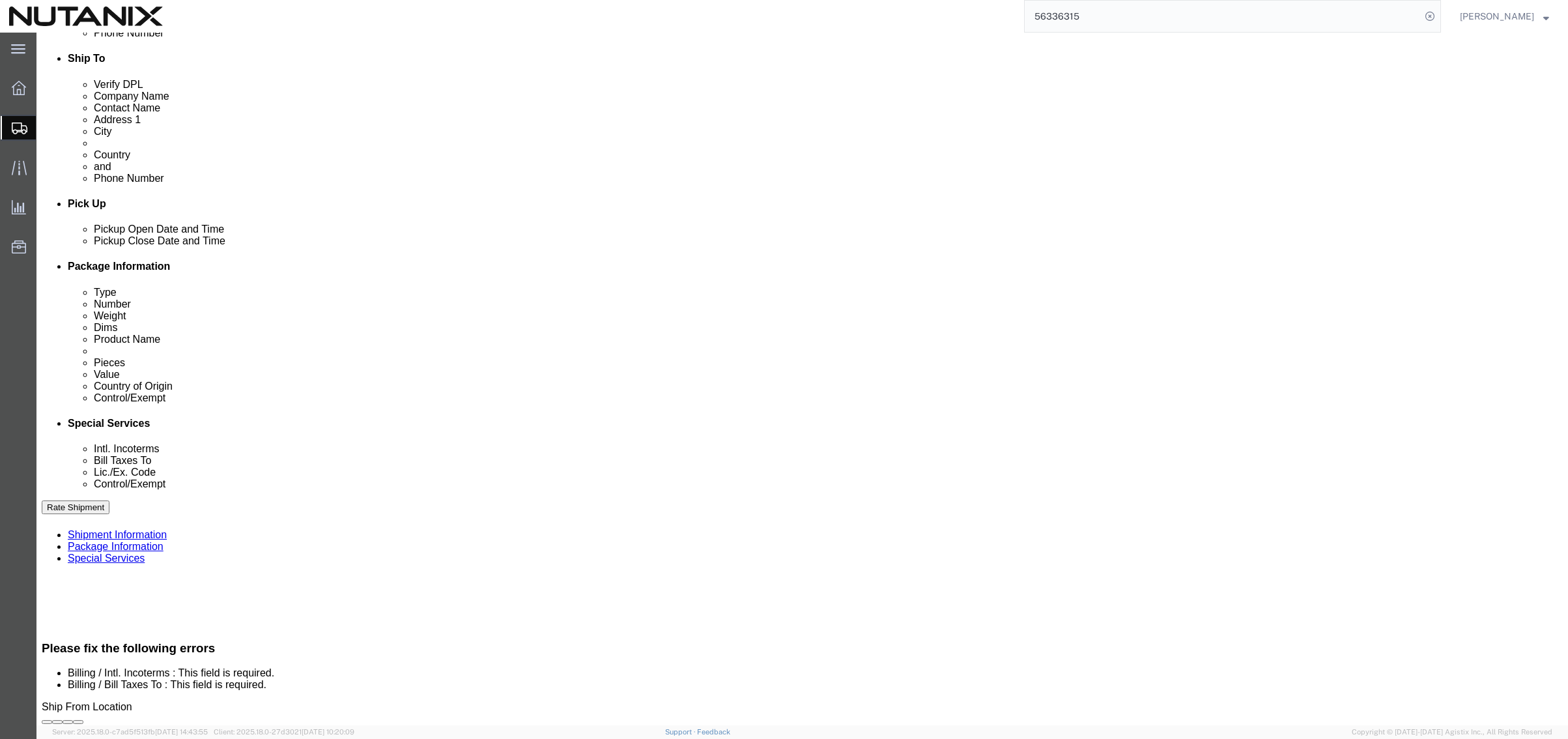
click select "Select Carriage Insurance Paid Carriage Paid To Cost and Freight Cost Insurance…"
select select "DDP"
click select "Select Carriage Insurance Paid Carriage Paid To Cost and Freight Cost Insurance…"
select select "SHIP"
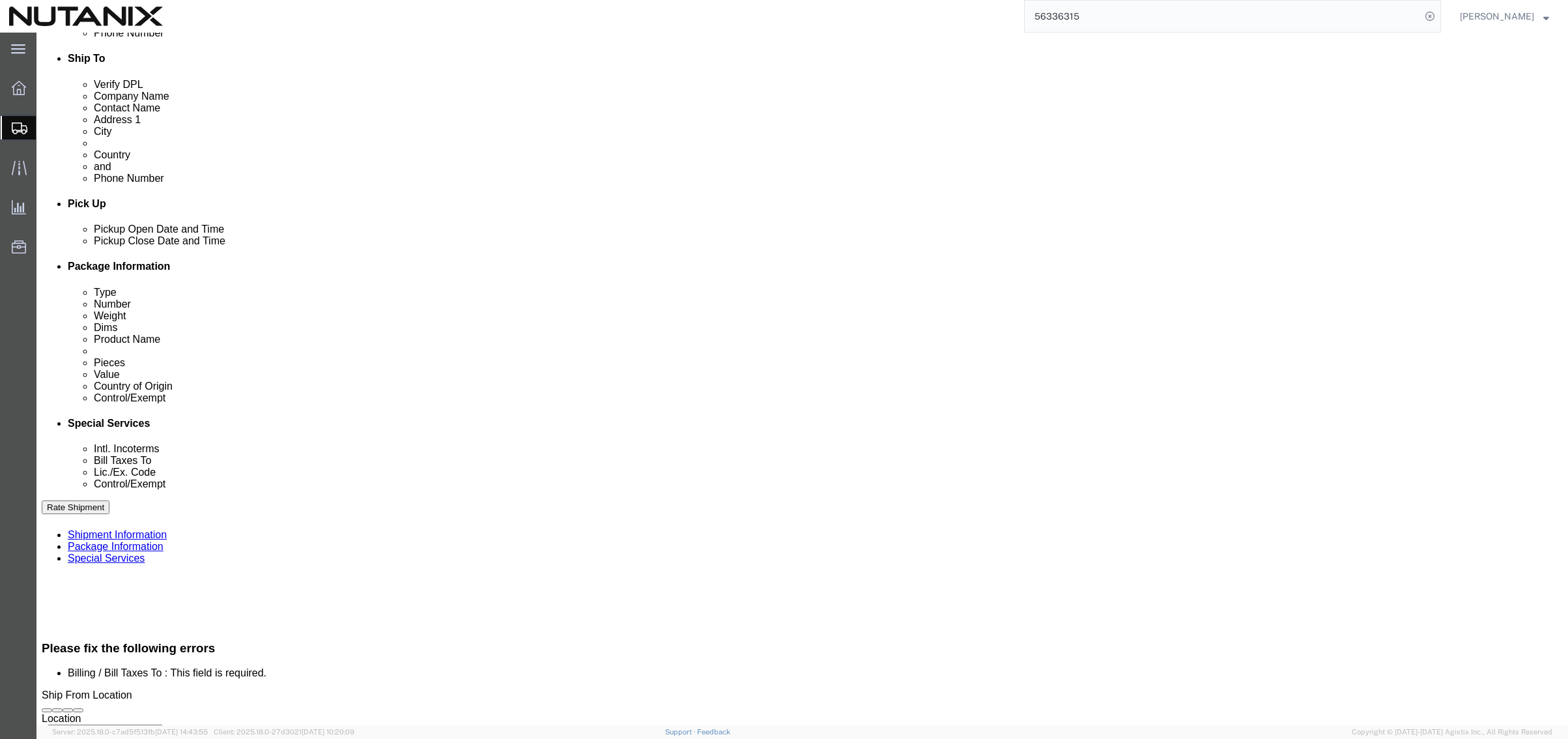
scroll to position [442, 0]
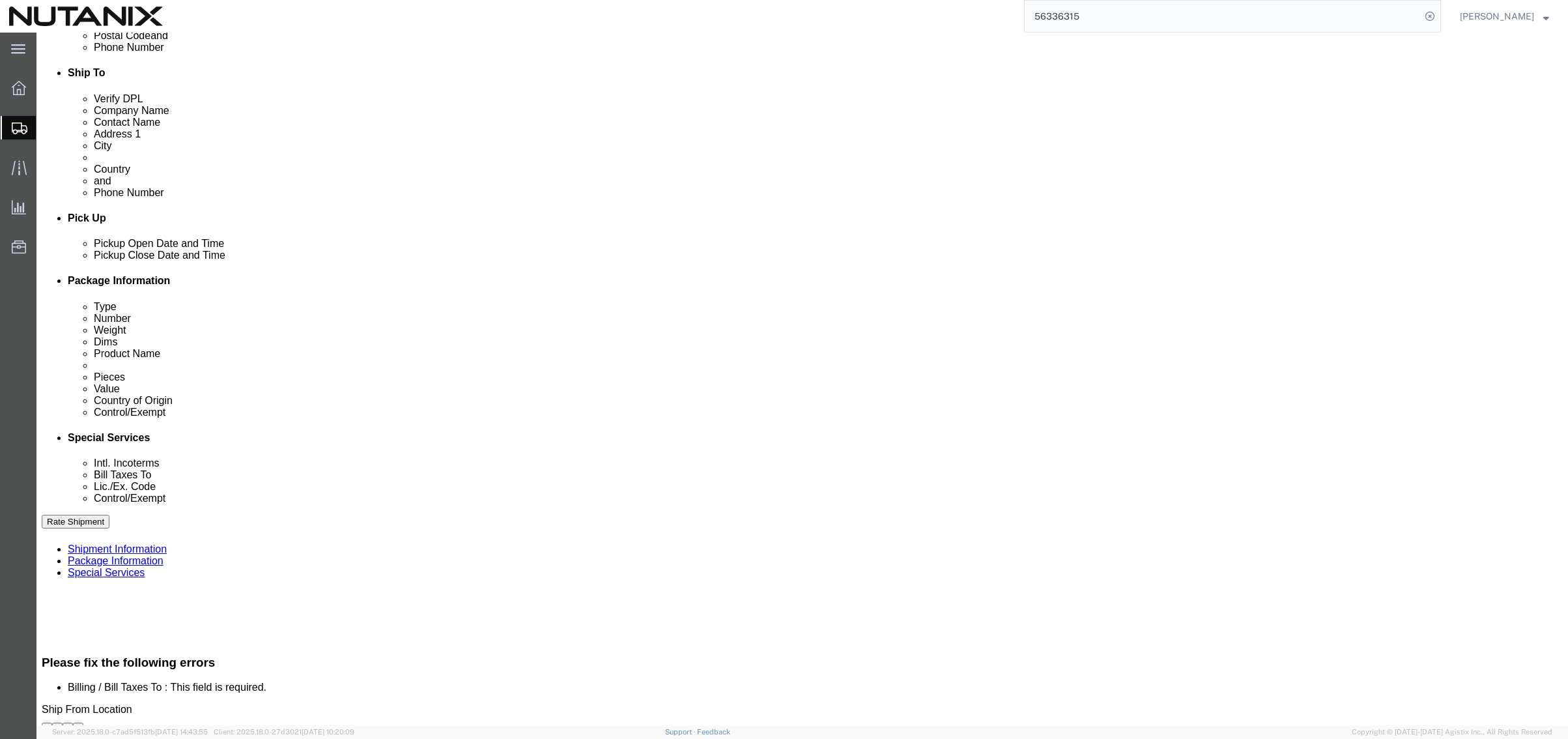
click button "Rate Shipment"
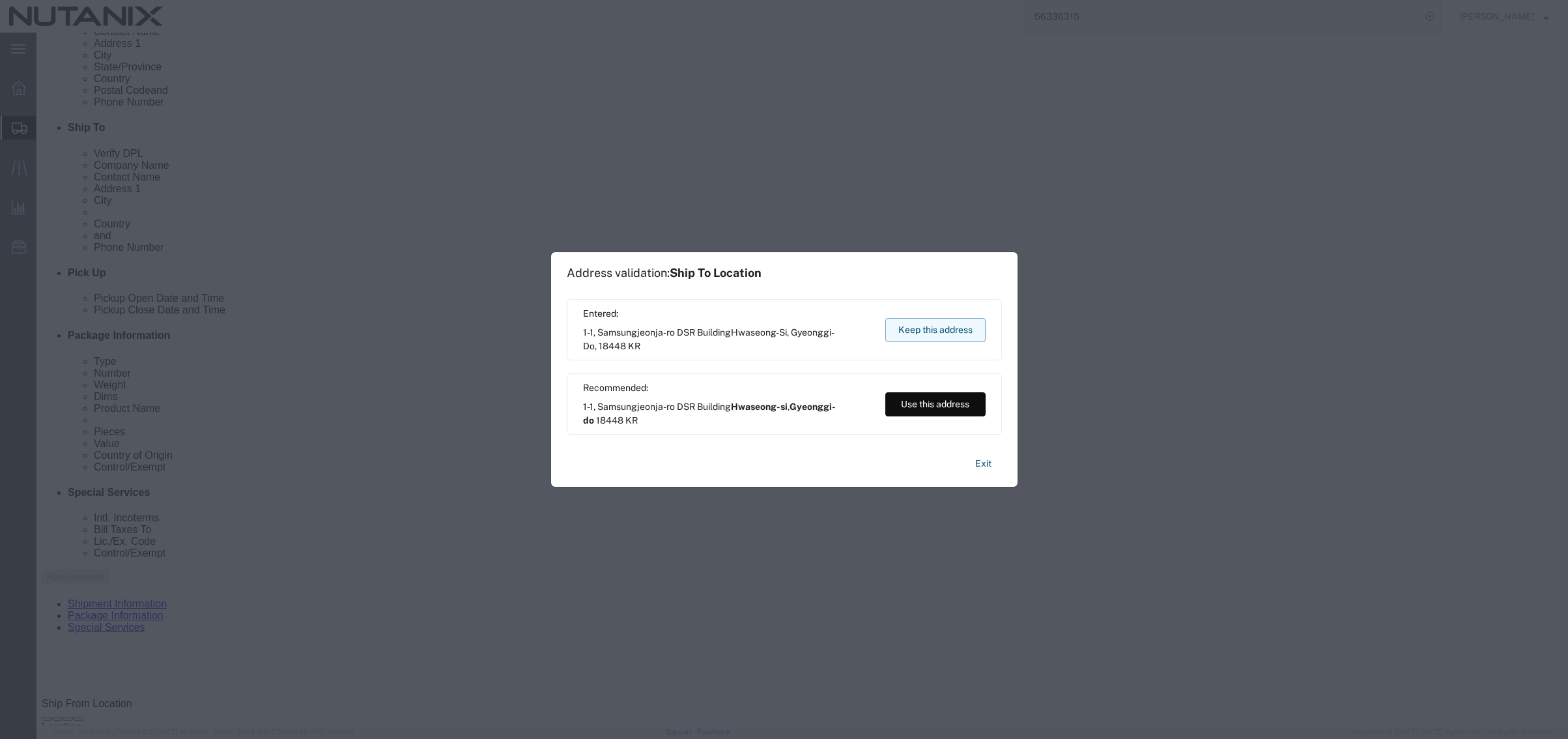
click at [946, 329] on button "Keep this address" at bounding box center [935, 330] width 100 height 24
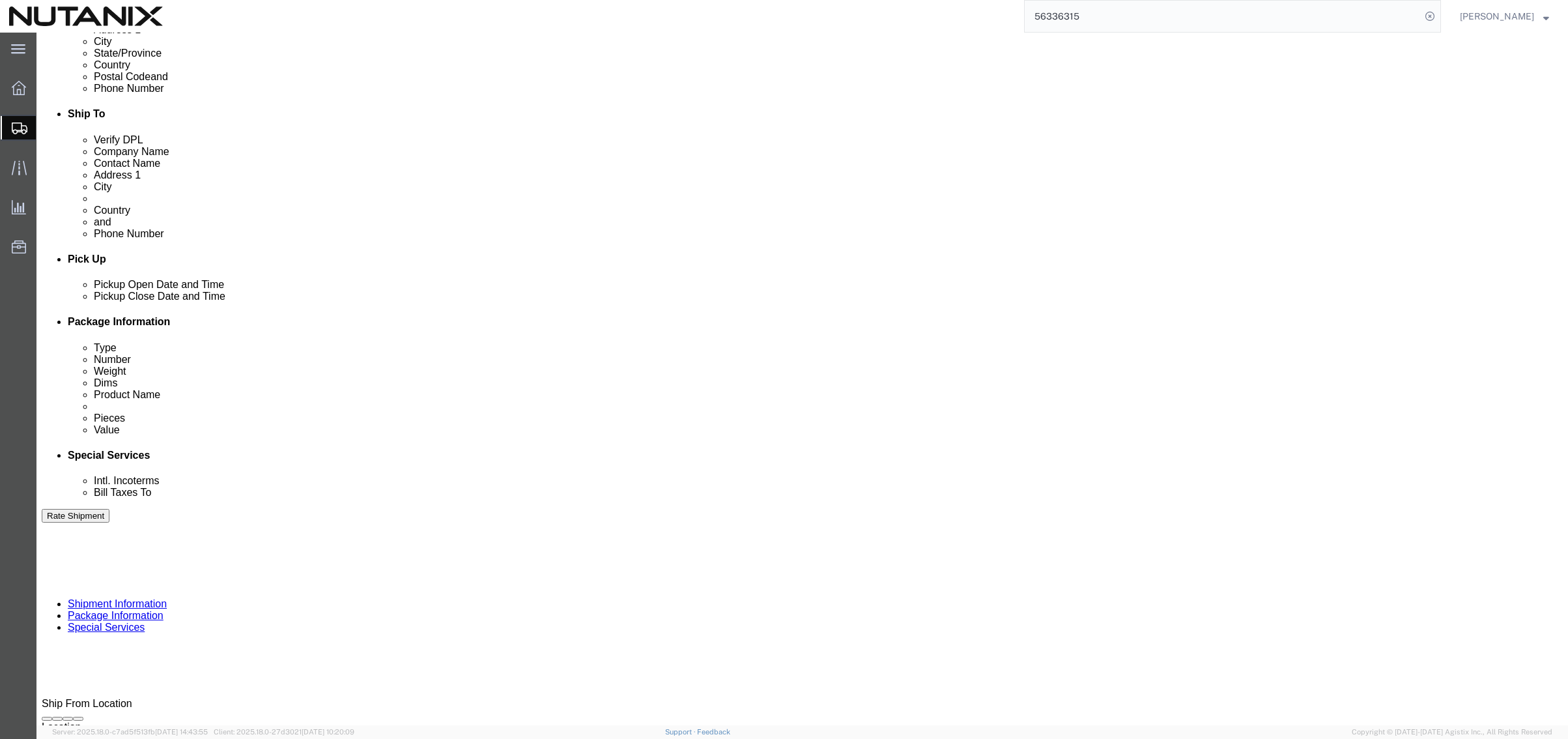
click button "Rate Shipment"
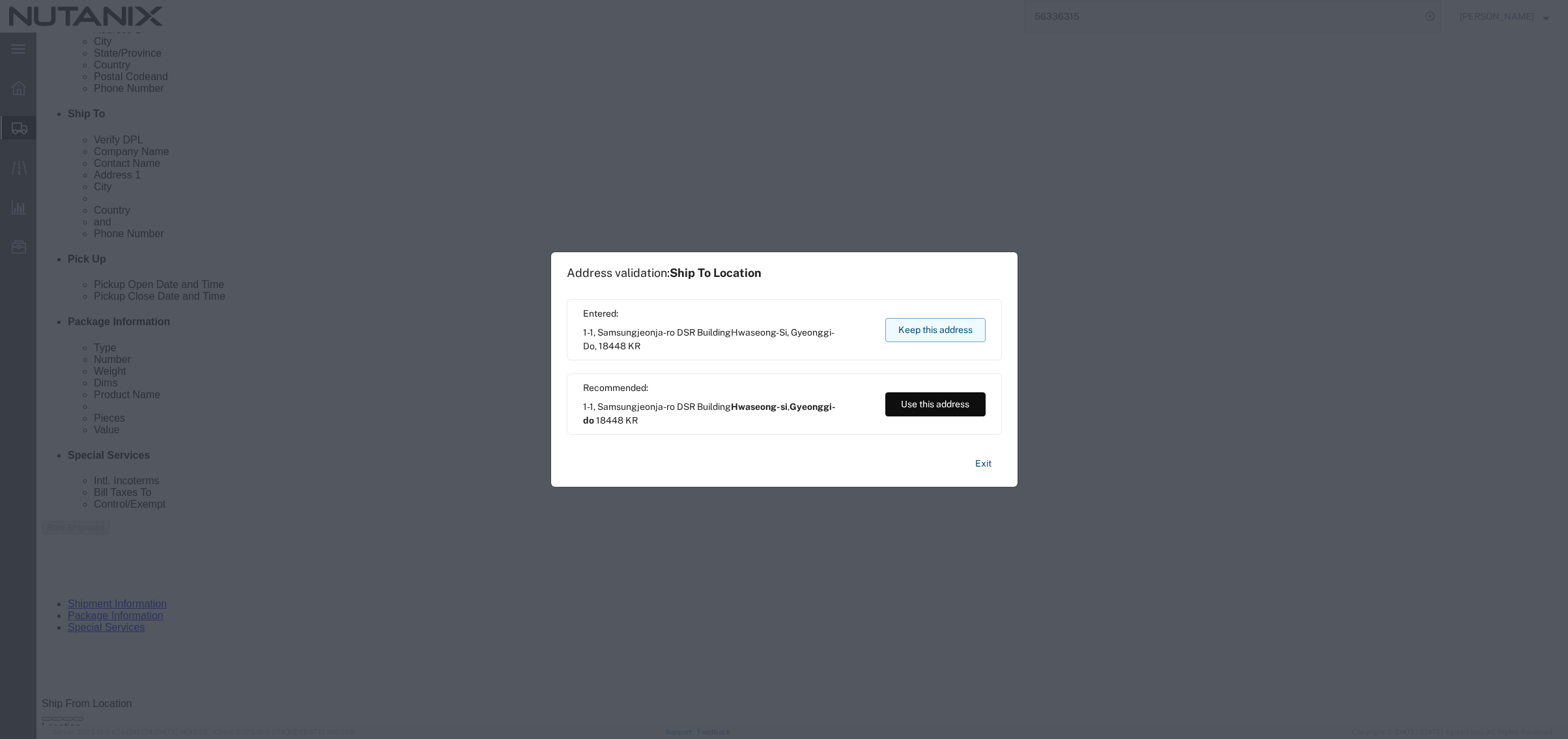
click at [960, 334] on button "Keep this address" at bounding box center [935, 330] width 100 height 24
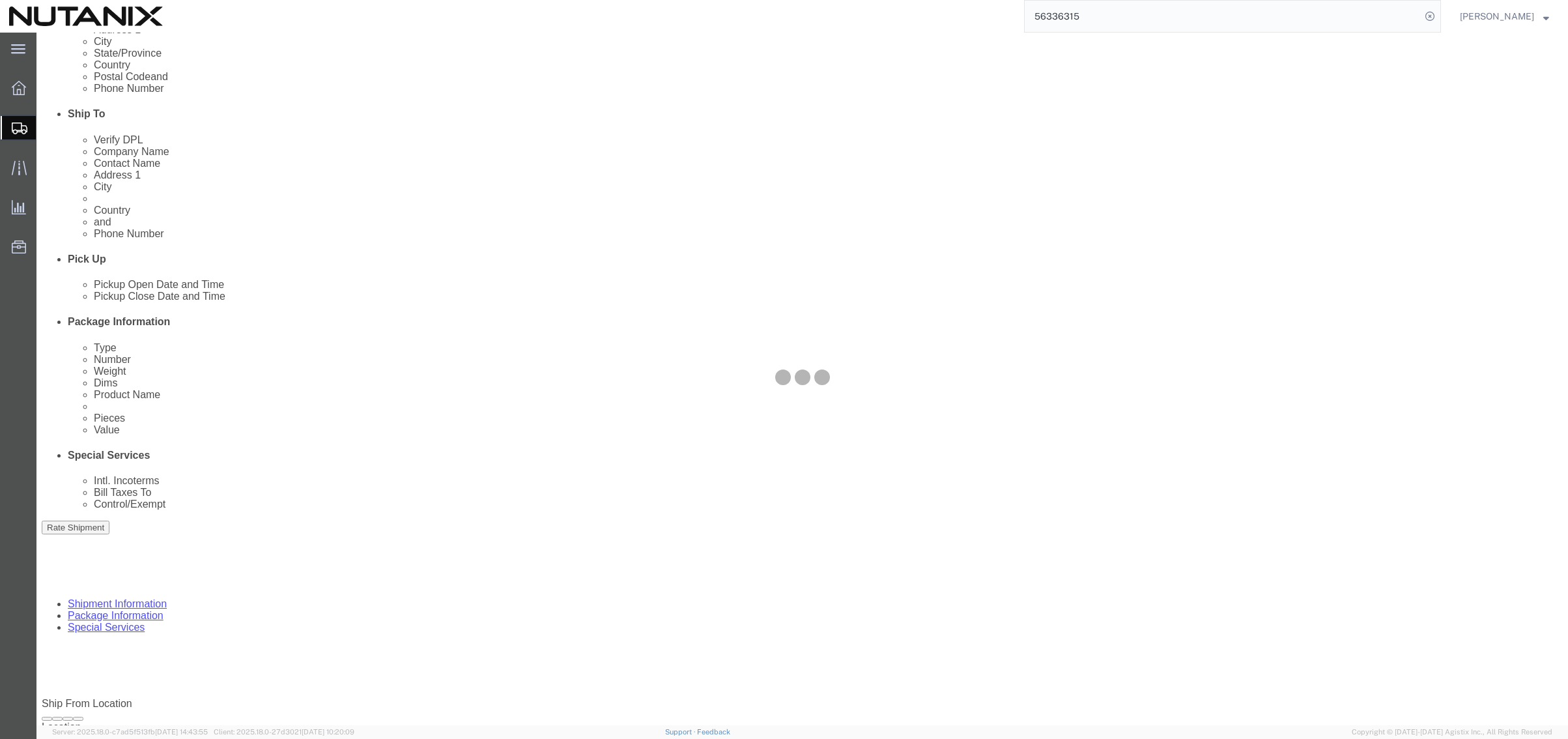
select select
select select "COSTCENTER"
select select "48694"
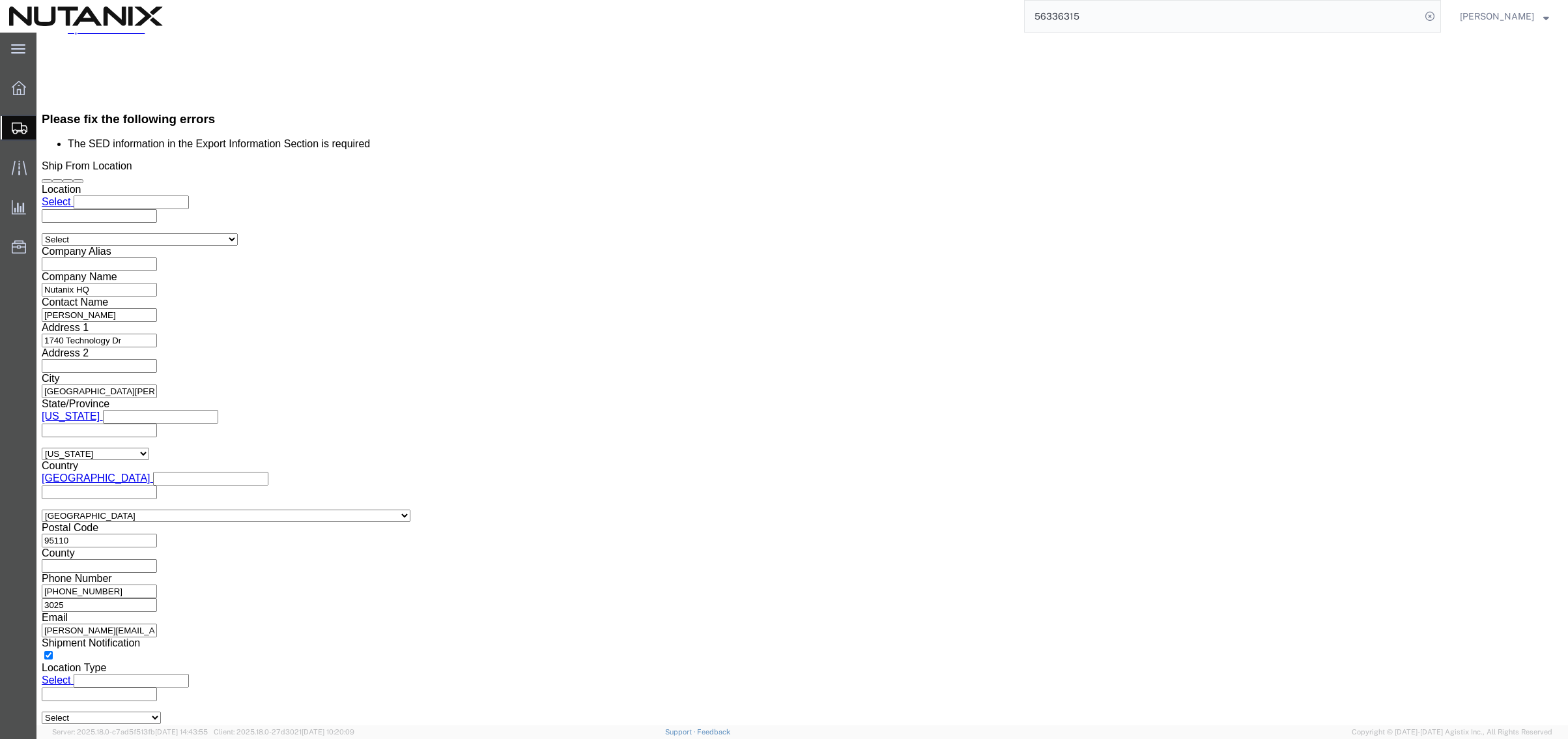
scroll to position [1039, 0]
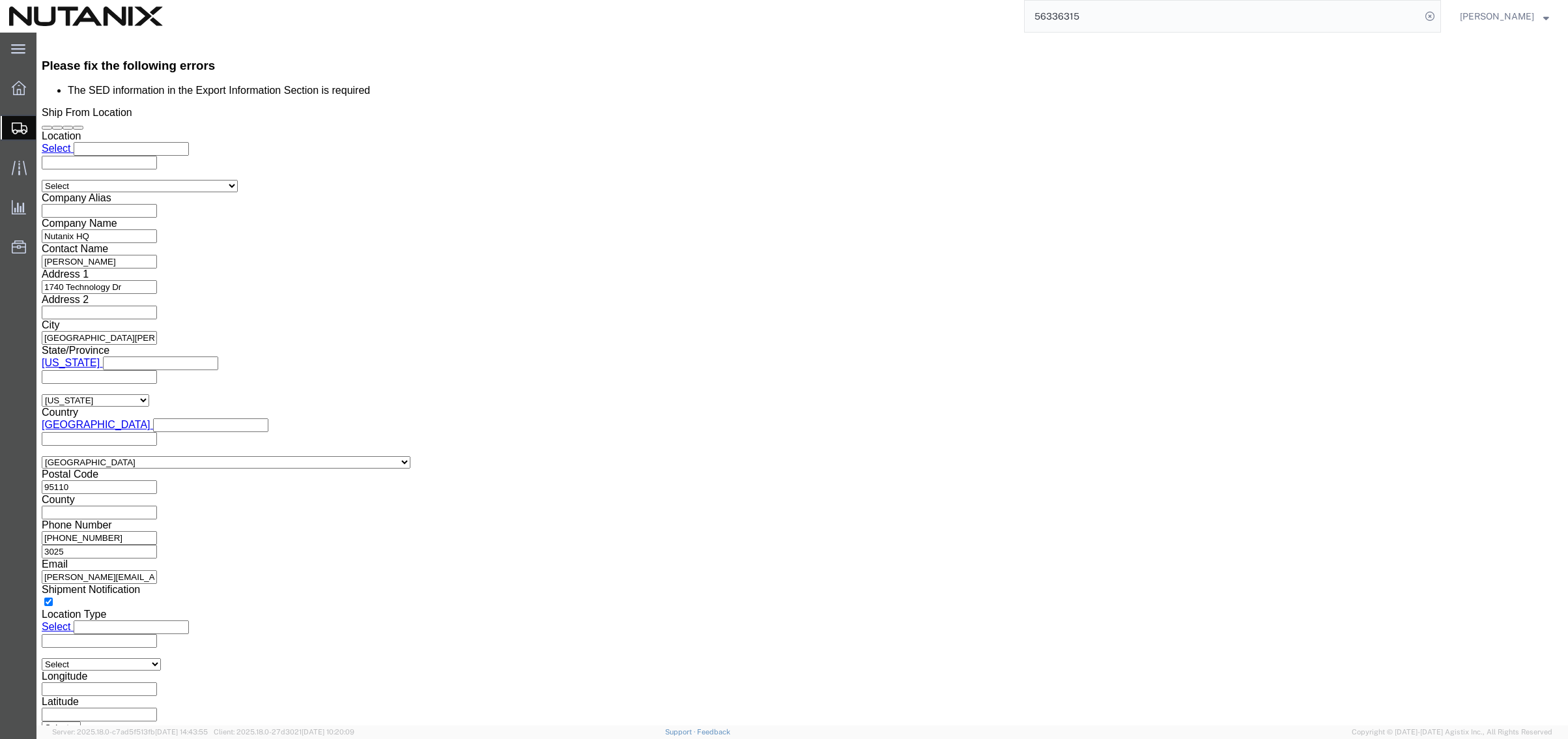
click select "Select AES-Direct EEI Carrier File EEI EEI Exempt"
select select "EXEM"
click select "Select AES-Direct EEI Carrier File EEI EEI Exempt"
click button "Rate Shipment"
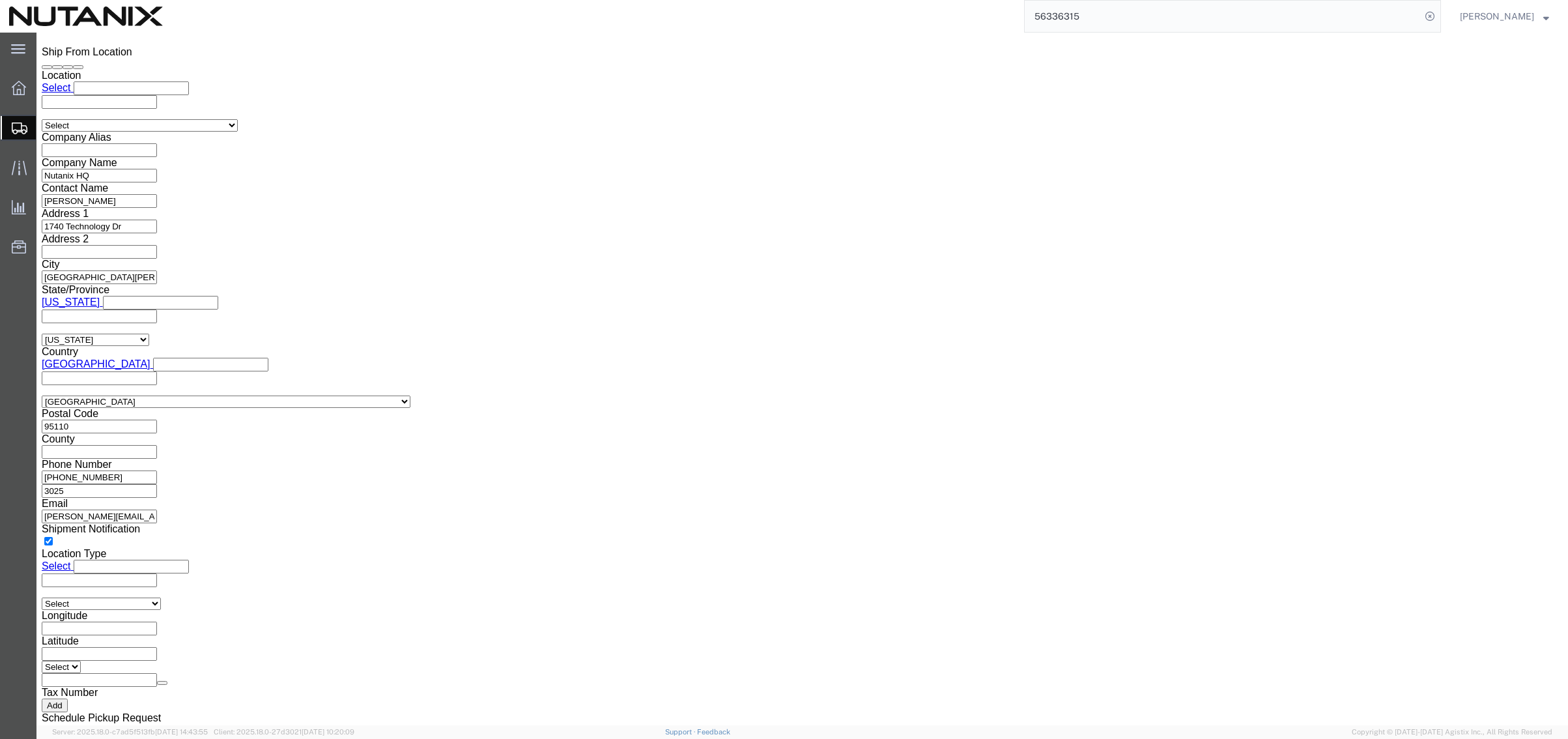
scroll to position [986, 0]
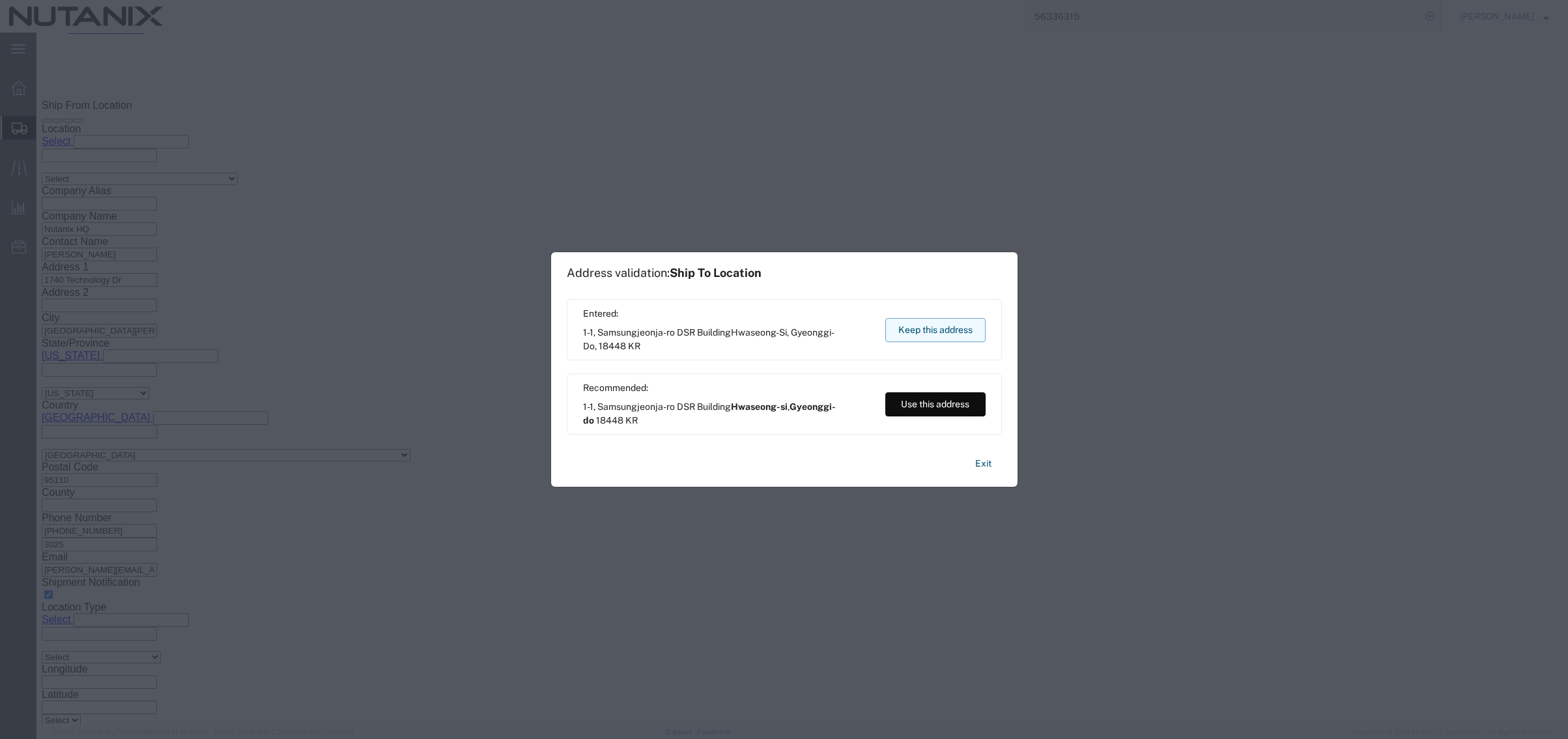
click at [911, 334] on button "Keep this address" at bounding box center [935, 330] width 100 height 24
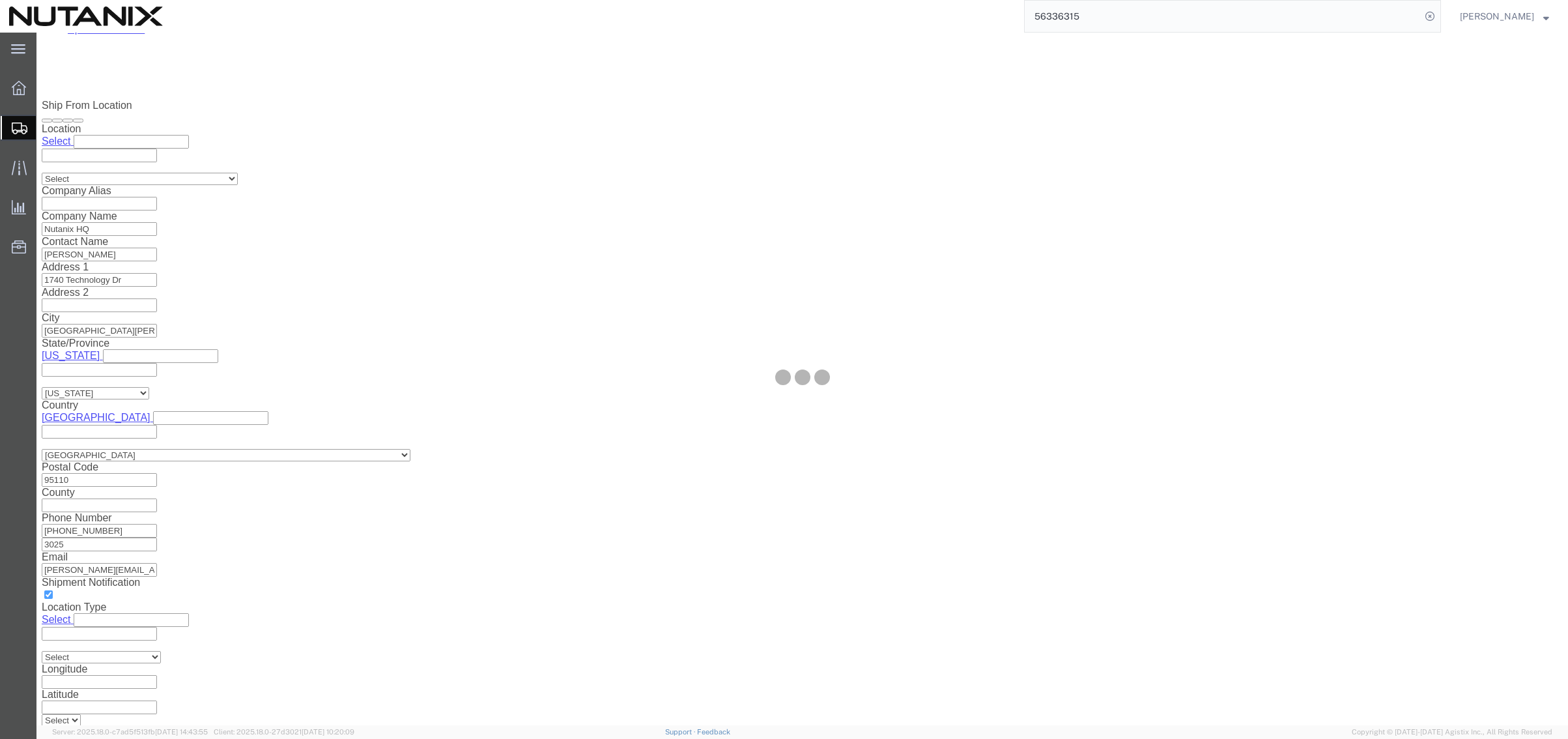
select select
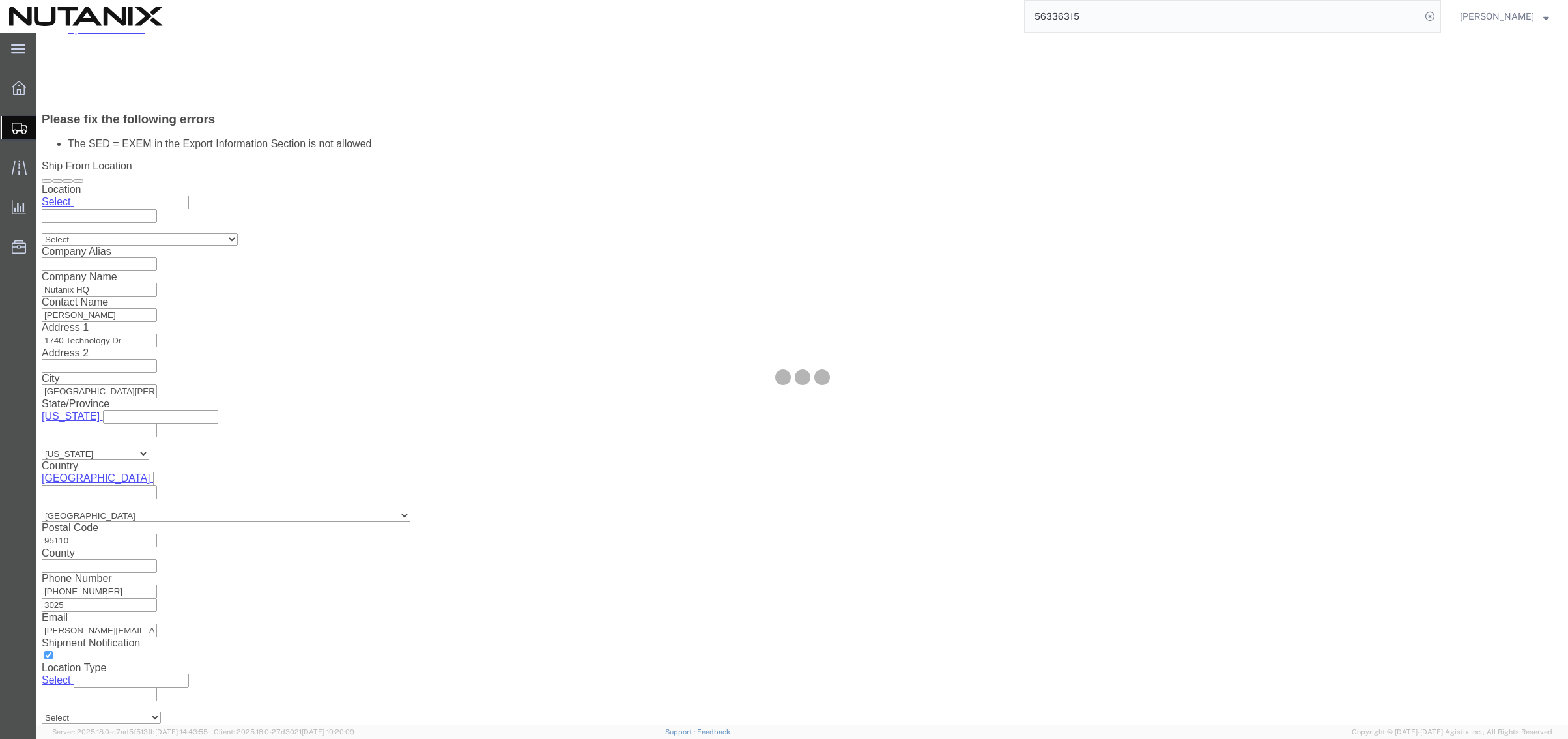
select select "COSTCENTER"
select select "48694"
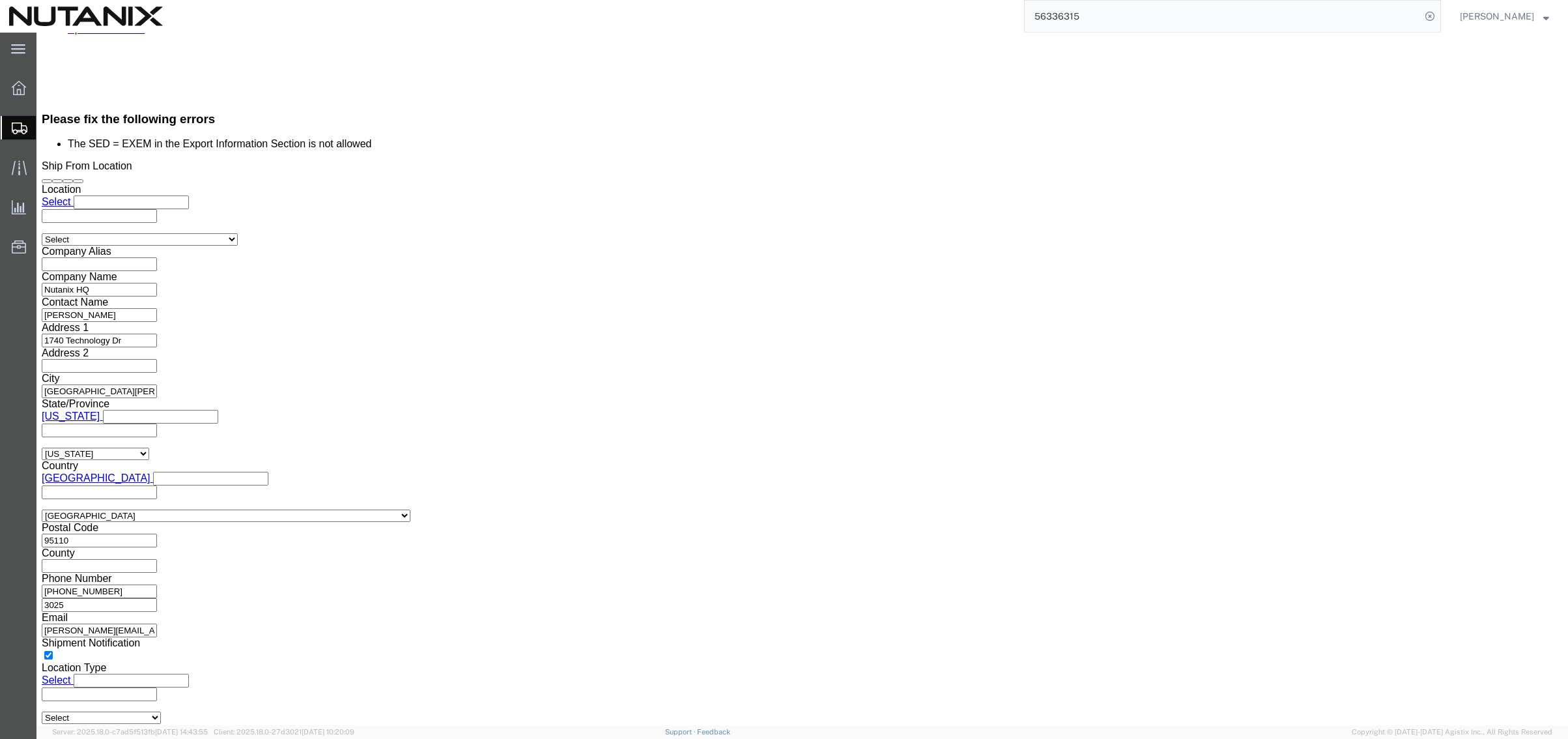
click select "Select AES-Direct EEI Carrier File EEI EEI Exempt"
select select "AESD"
click select "Select AES-Direct EEI Carrier File EEI EEI Exempt"
click button "Rate Shipment"
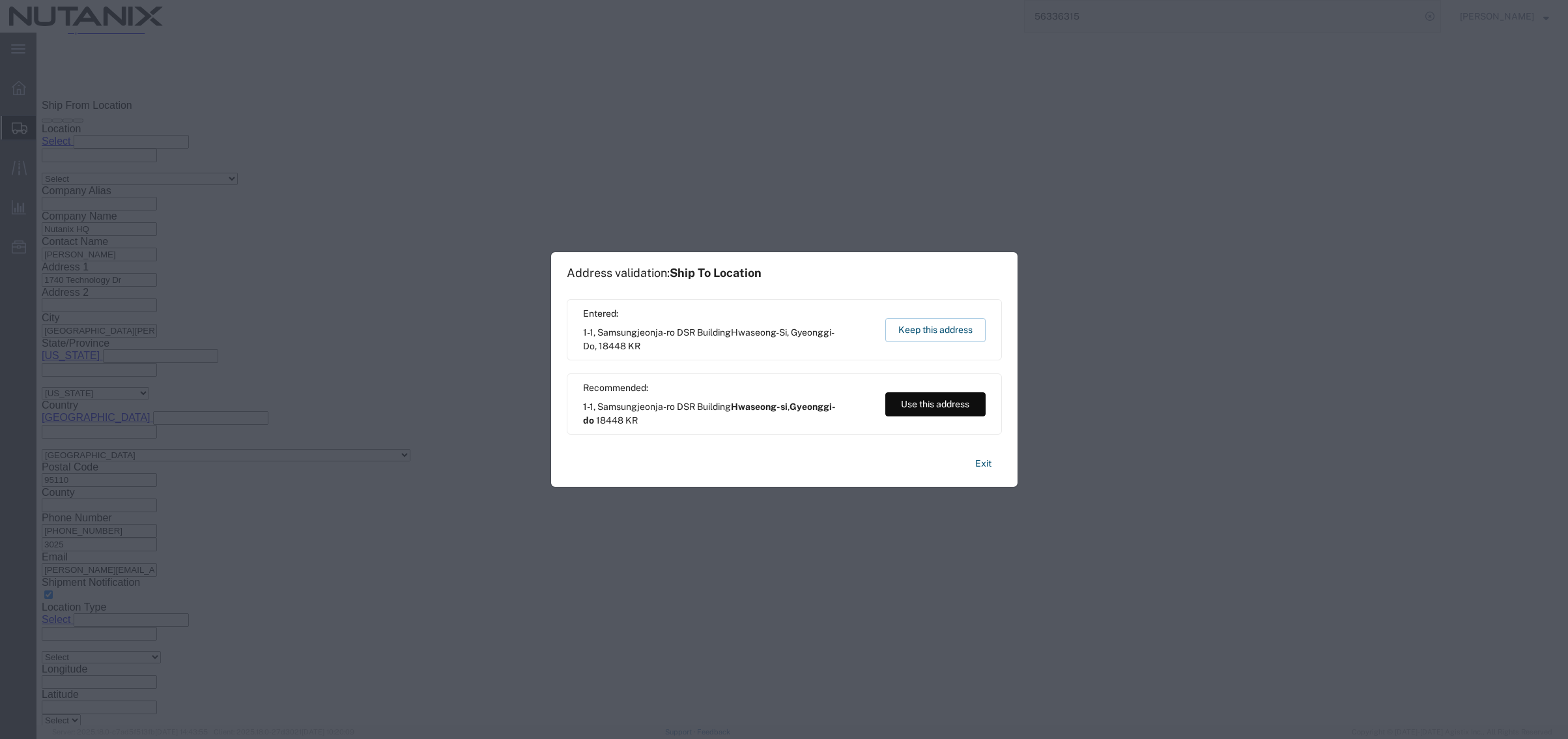
scroll to position [932, 0]
click at [961, 331] on button "Keep this address" at bounding box center [935, 330] width 100 height 24
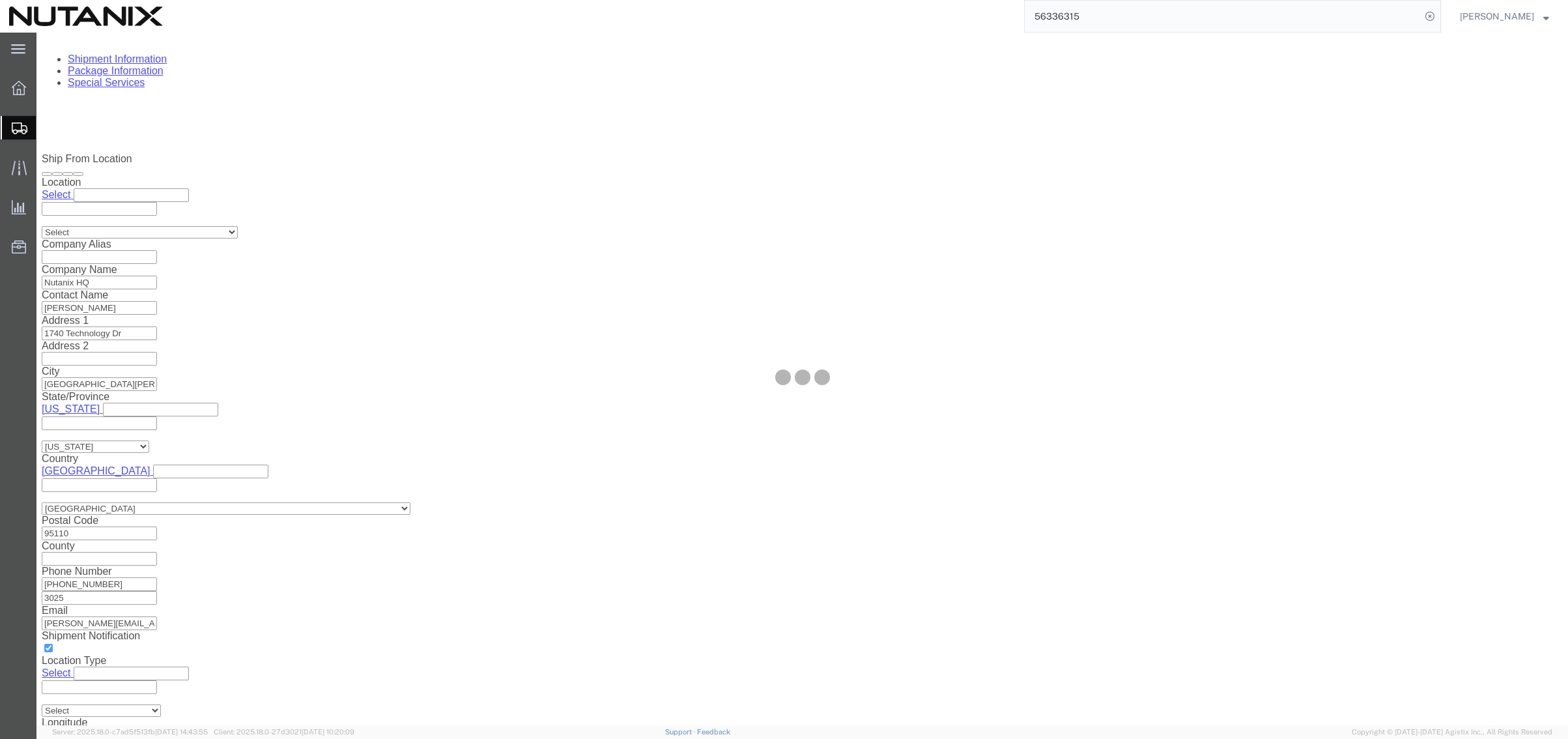
select select
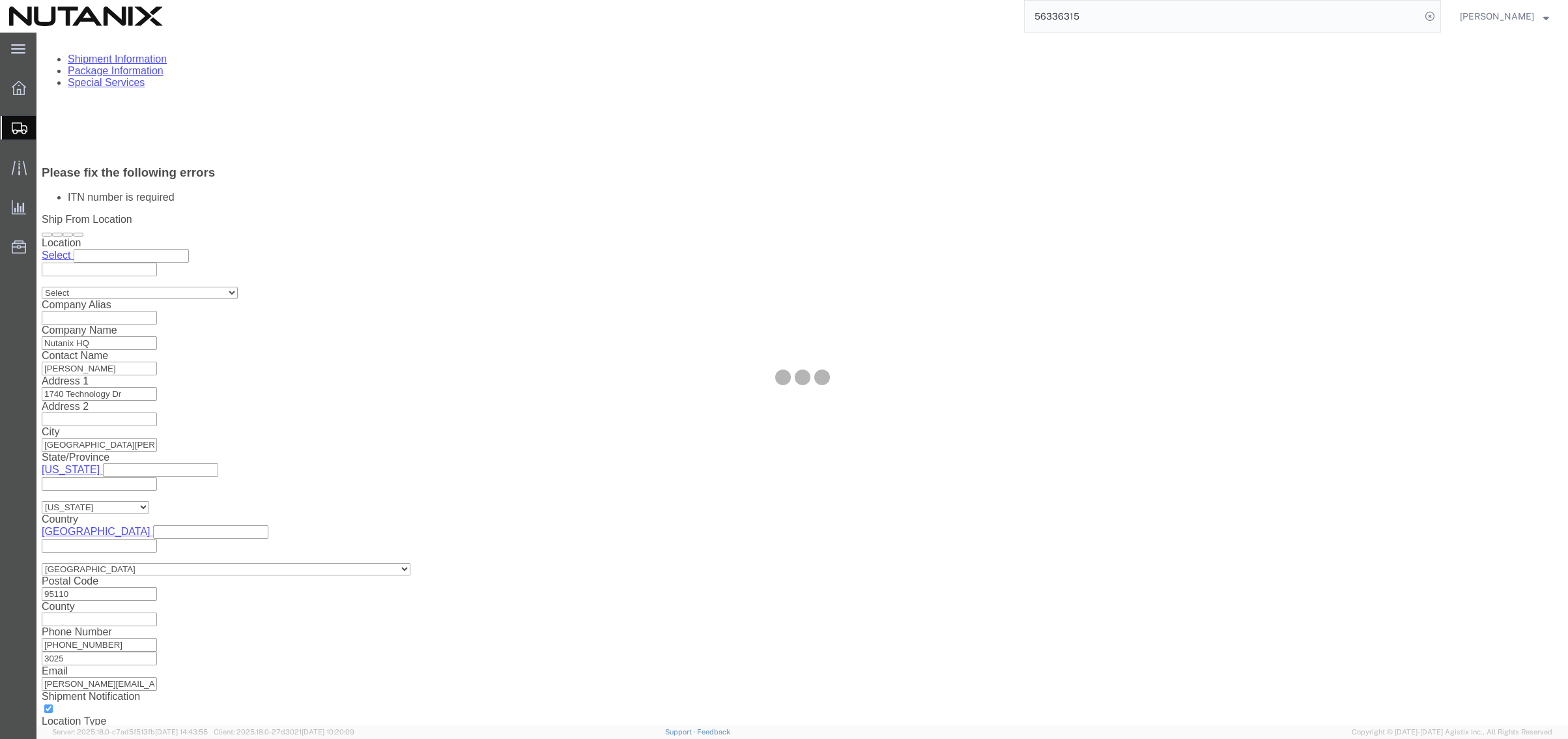
select select "COSTCENTER"
select select "48694"
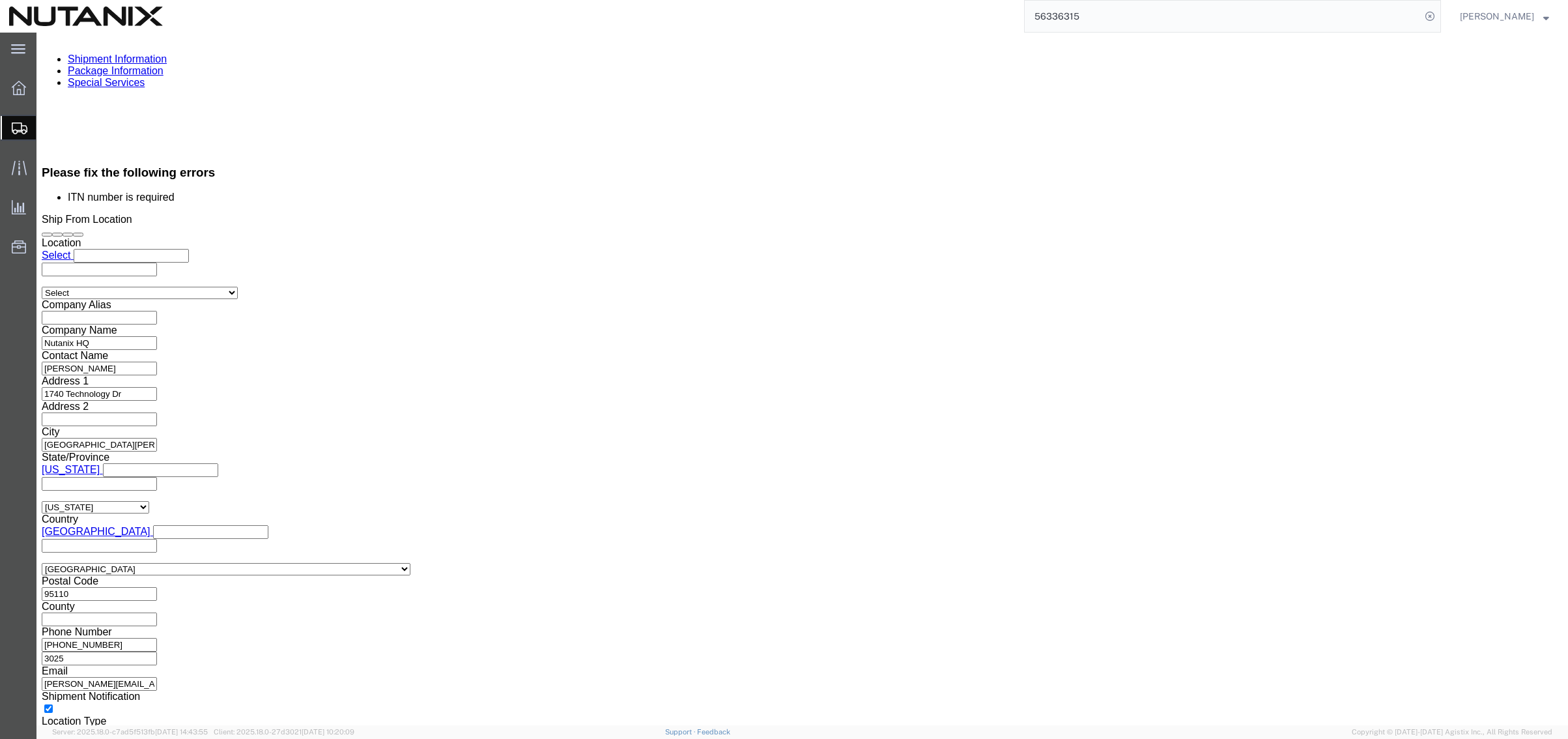
click input "text"
click select "Select AES-Direct EEI Carrier File EEI EEI Exempt"
select select "CFIL"
click select "Select AES-Direct EEI Carrier File EEI EEI Exempt"
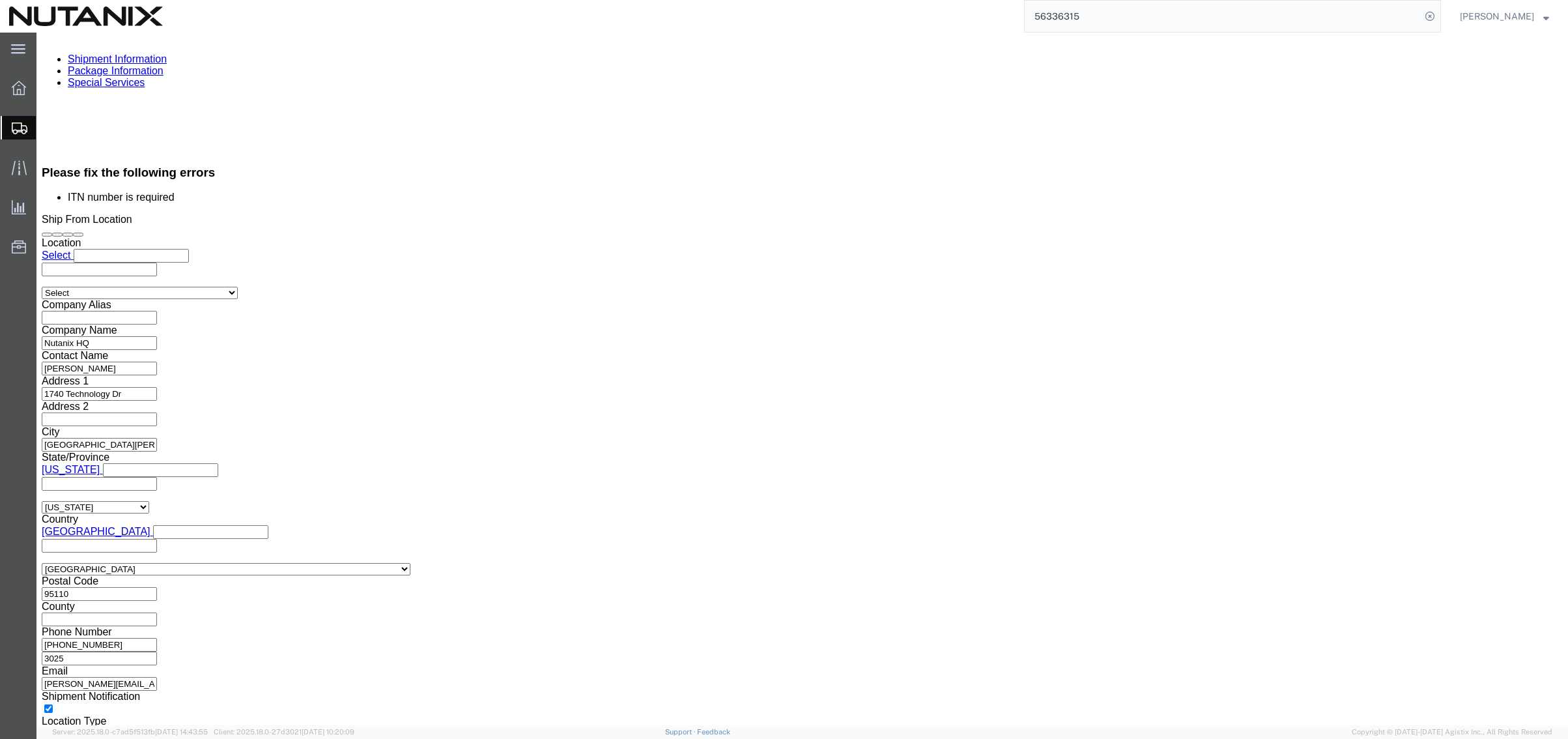
click button "Rate Shipment"
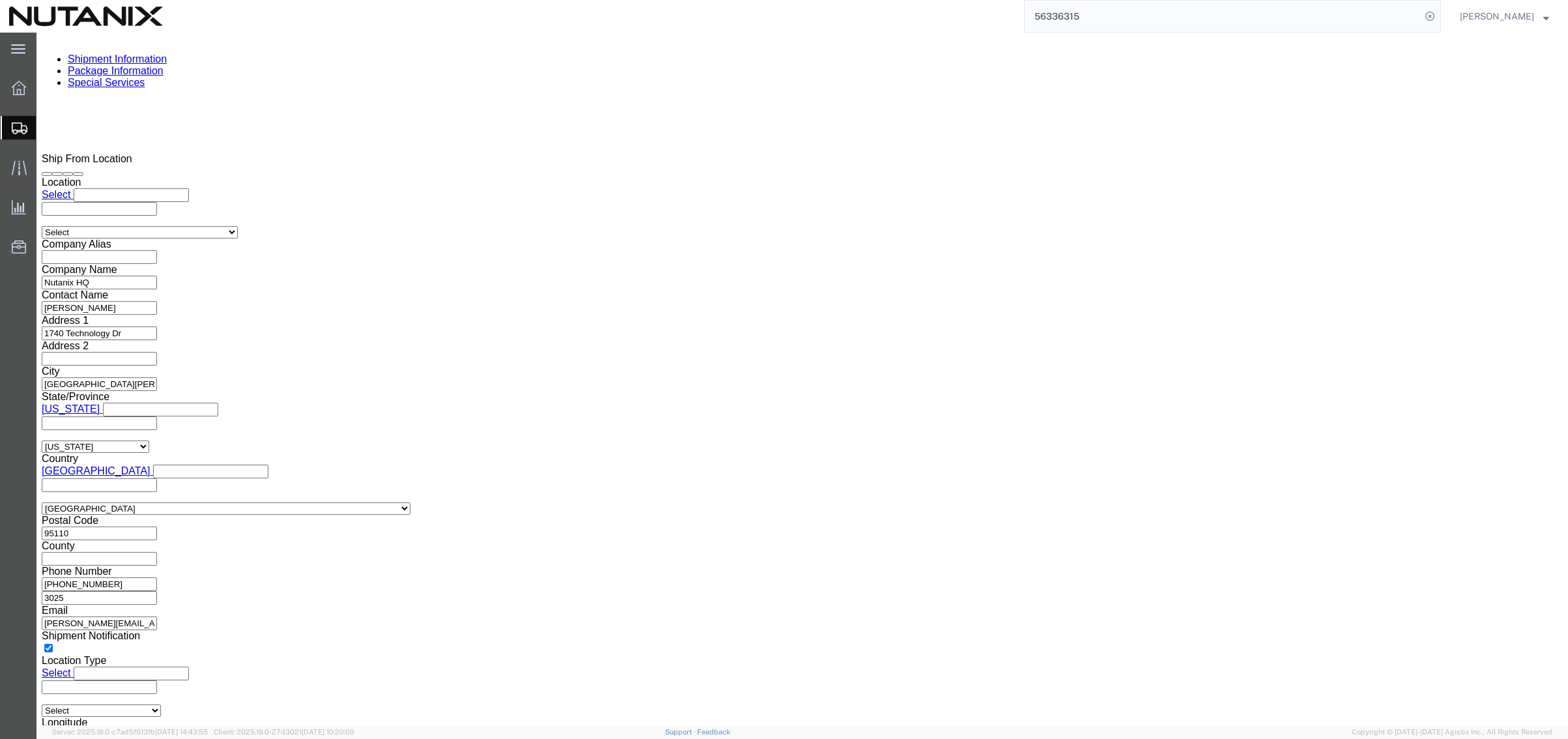
scroll to position [878, 0]
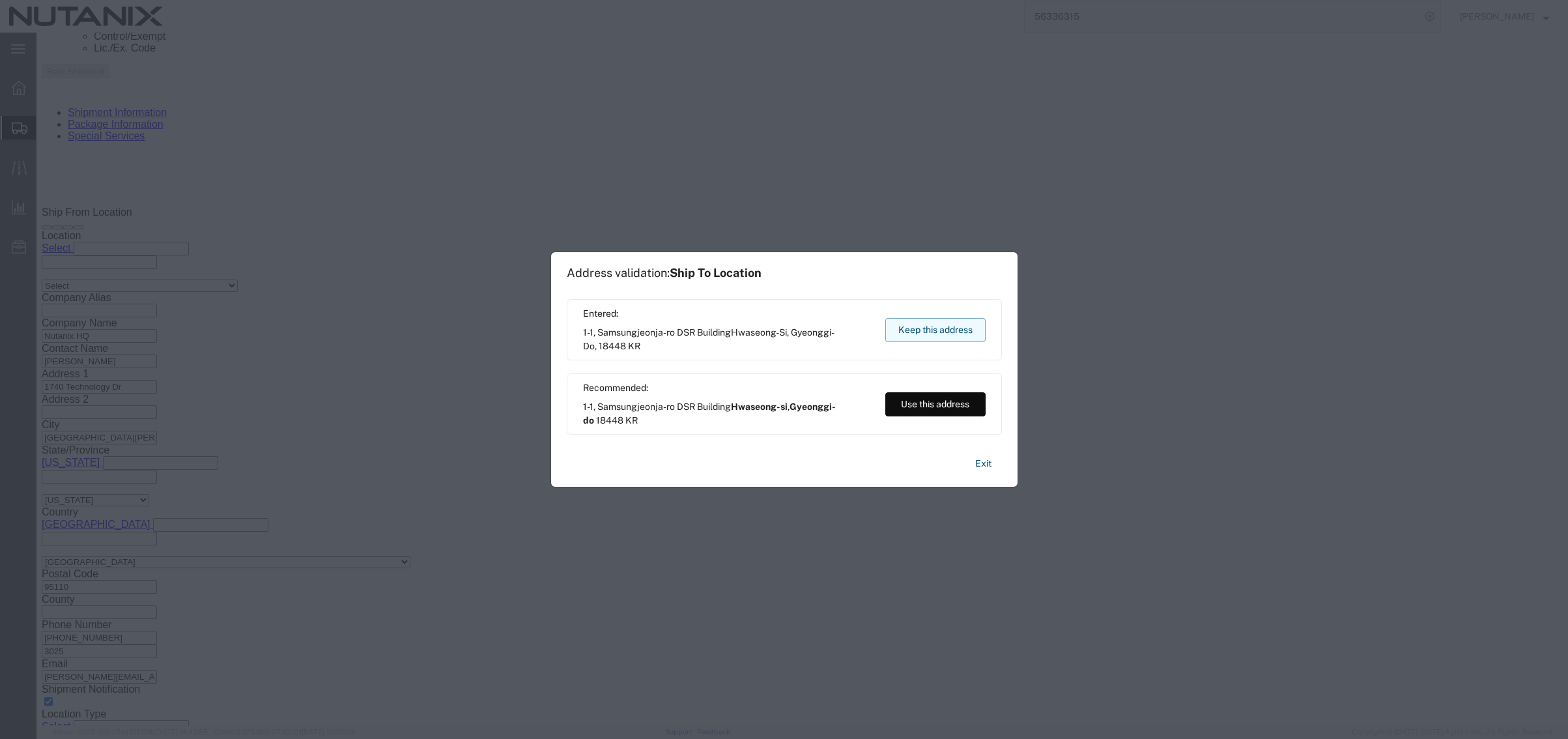
click at [958, 325] on button "Keep this address" at bounding box center [935, 330] width 100 height 24
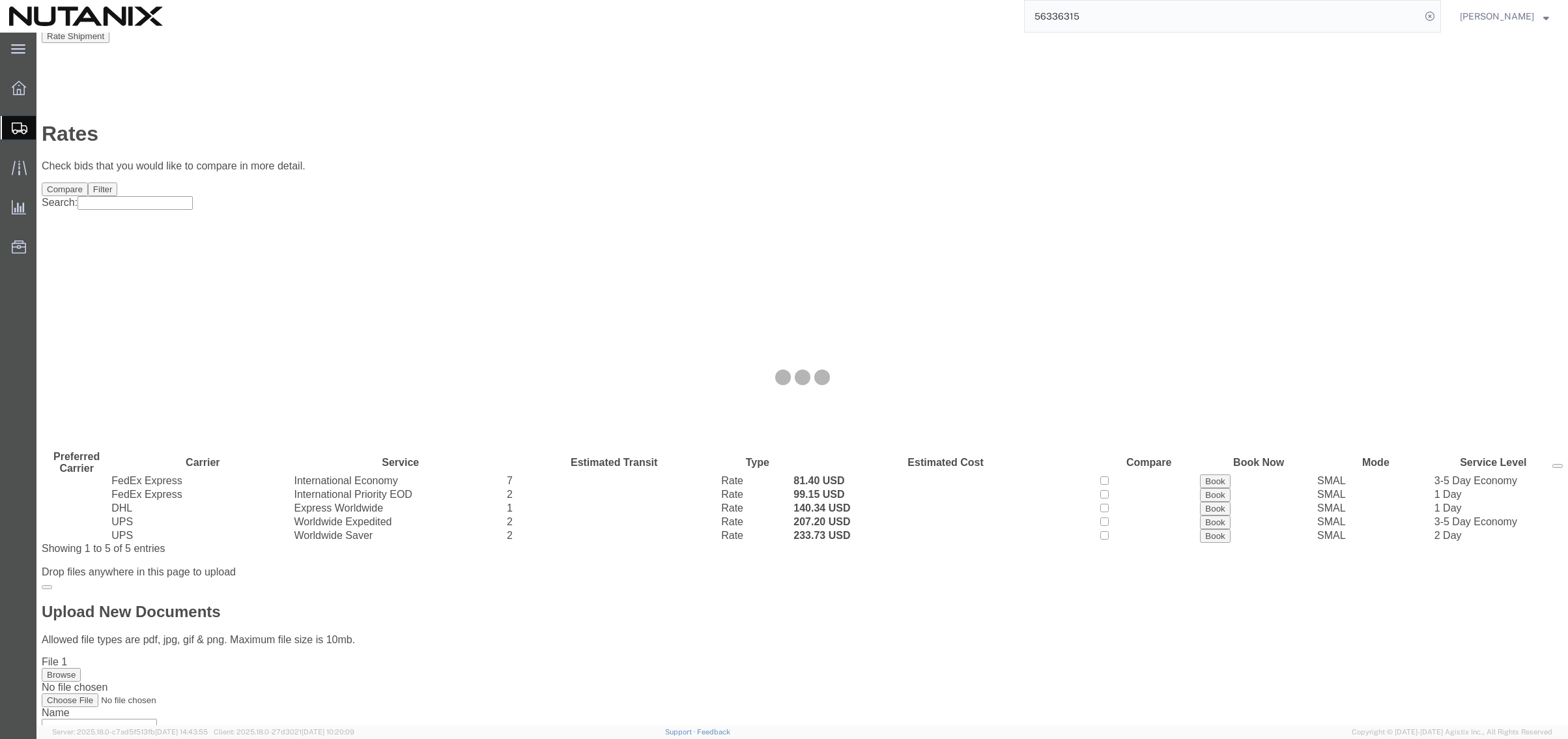
scroll to position [0, 0]
